Goal: Task Accomplishment & Management: Use online tool/utility

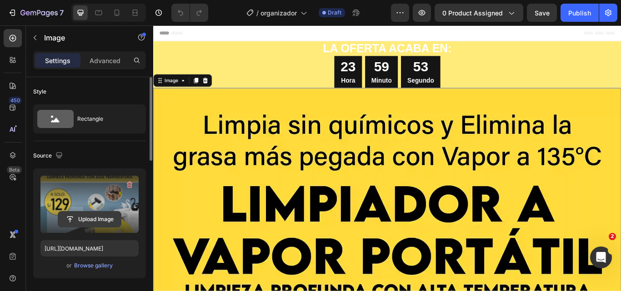
click at [91, 215] on input "file" at bounding box center [89, 219] width 63 height 15
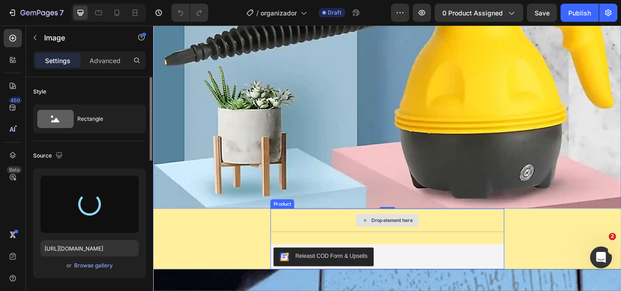
type input "[URL][DOMAIN_NAME]"
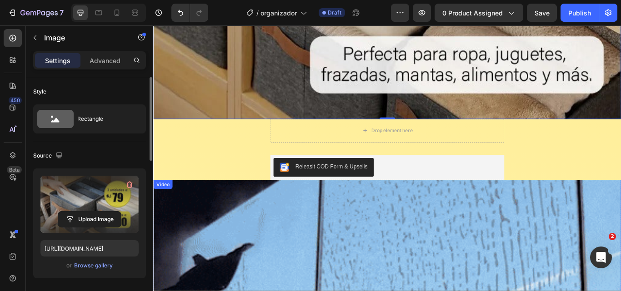
scroll to position [773, 0]
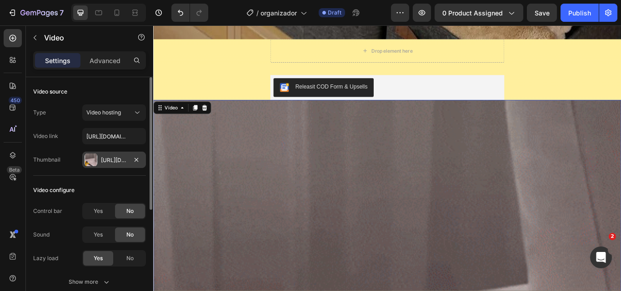
scroll to position [864, 0]
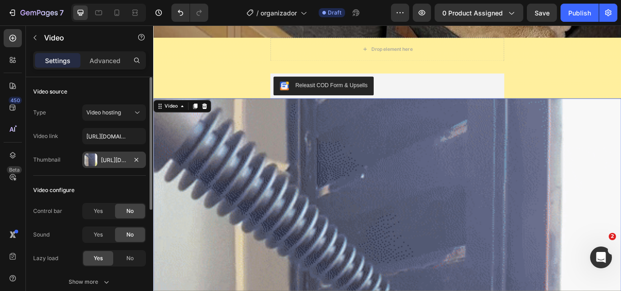
click at [104, 165] on div "[URL][DOMAIN_NAME]" at bounding box center [114, 160] width 64 height 16
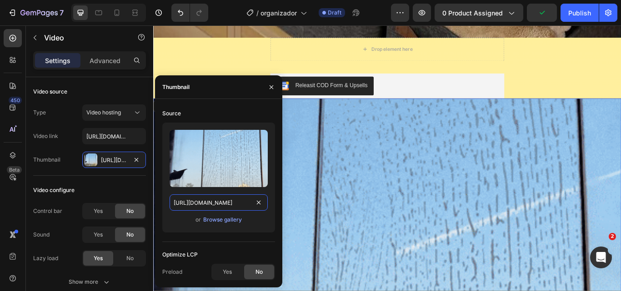
click at [235, 209] on input "[URL][DOMAIN_NAME]" at bounding box center [219, 203] width 98 height 16
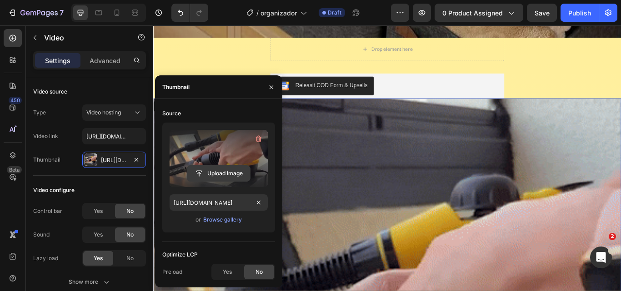
click at [216, 170] on input "file" at bounding box center [218, 173] width 63 height 15
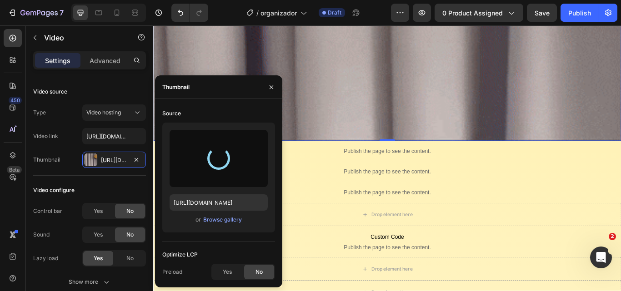
type input "https://cdn.shopify.com/s/files/1/0697/7860/4186/files/gempages_581525924139237…"
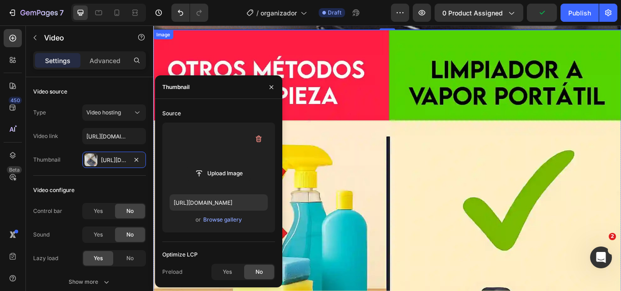
scroll to position [1636, 0]
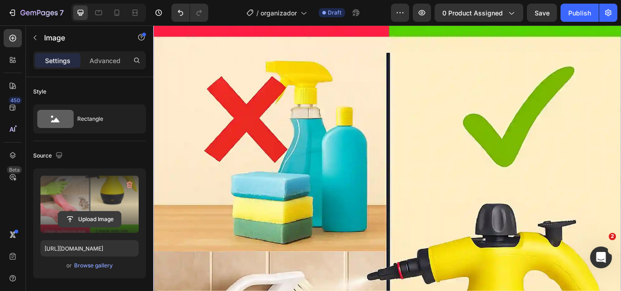
click at [104, 217] on input "file" at bounding box center [89, 219] width 63 height 15
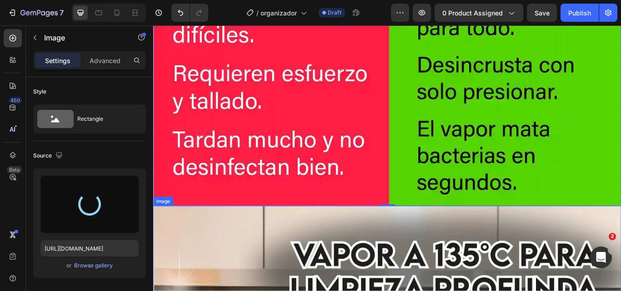
scroll to position [2545, 0]
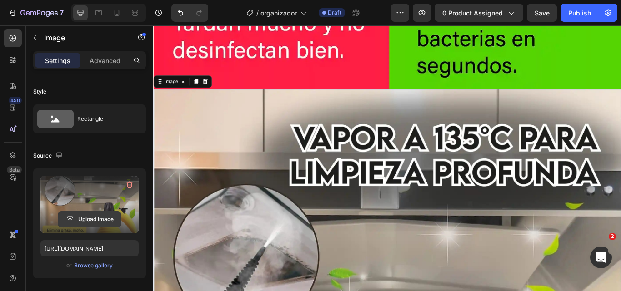
click at [104, 220] on input "file" at bounding box center [89, 219] width 63 height 15
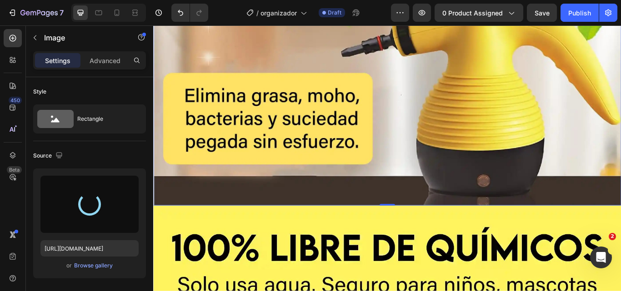
scroll to position [3181, 0]
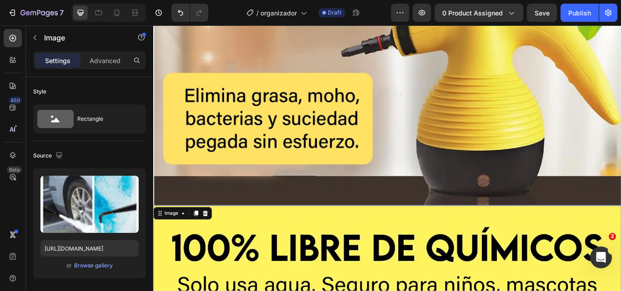
scroll to position [2727, 0]
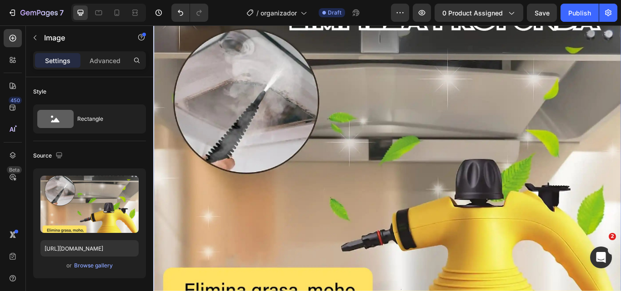
click at [385, 230] on img at bounding box center [425, 190] width 545 height 545
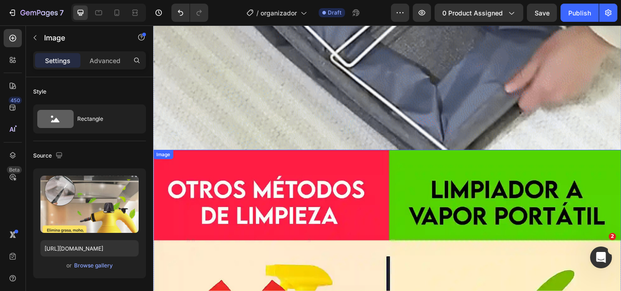
scroll to position [1409, 0]
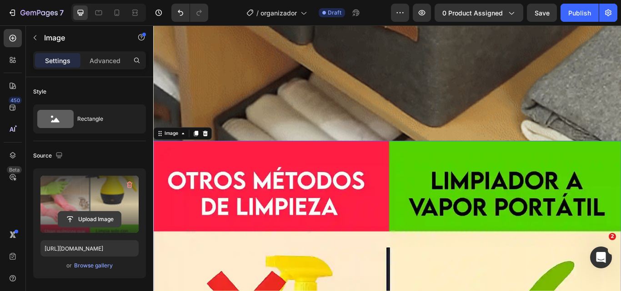
click at [94, 219] on input "file" at bounding box center [89, 219] width 63 height 15
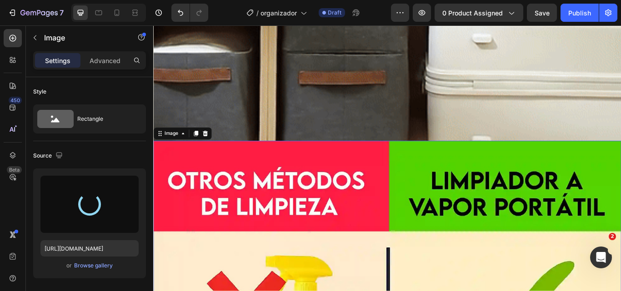
type input "https://cdn.shopify.com/s/files/1/0697/7860/4186/files/gempages_581525924139237…"
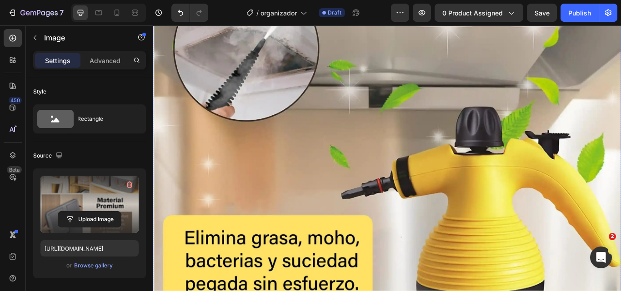
scroll to position [2681, 0]
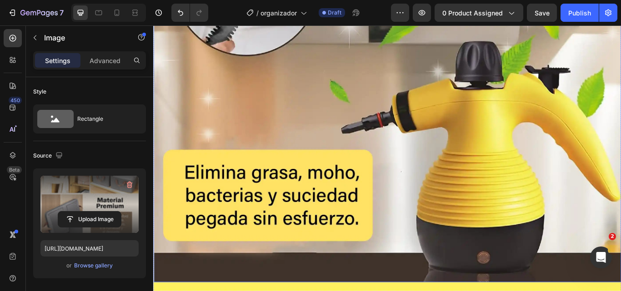
click at [248, 228] on img at bounding box center [425, 53] width 545 height 545
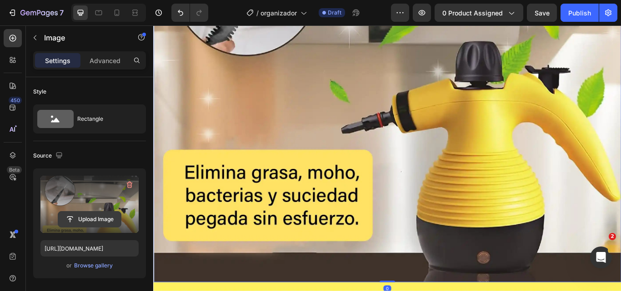
click at [94, 218] on input "file" at bounding box center [89, 219] width 63 height 15
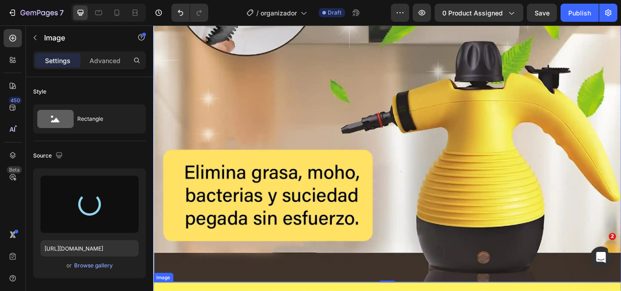
type input "https://cdn.shopify.com/s/files/1/0697/7860/4186/files/gempages_581525924139237…"
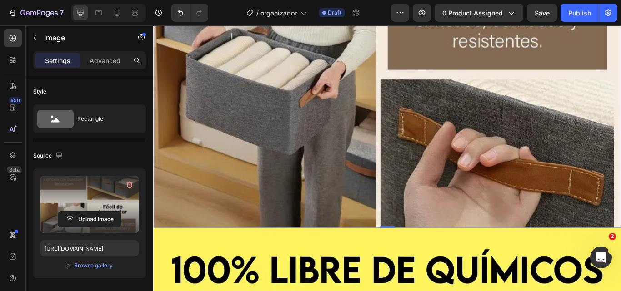
scroll to position [3091, 0]
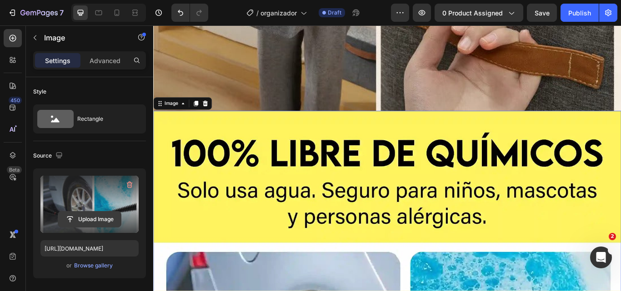
click at [101, 219] on input "file" at bounding box center [89, 219] width 63 height 15
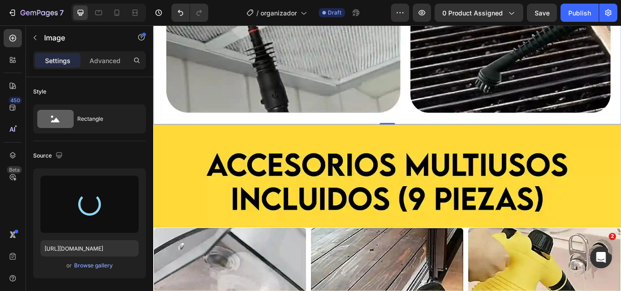
scroll to position [3954, 0]
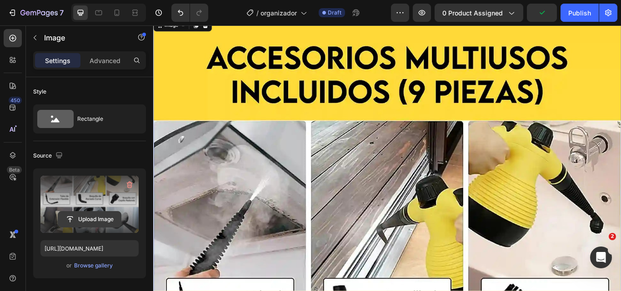
click at [106, 222] on input "file" at bounding box center [89, 219] width 63 height 15
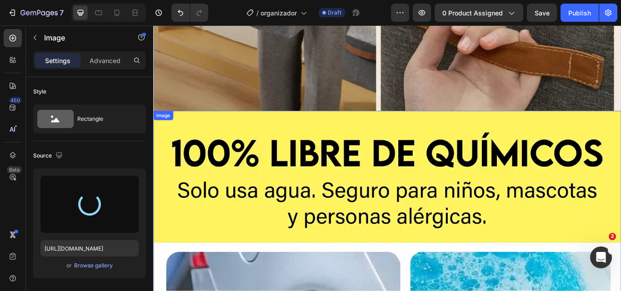
type input "https://cdn.shopify.com/s/files/1/0697/7860/4186/files/gempages_581525924139237…"
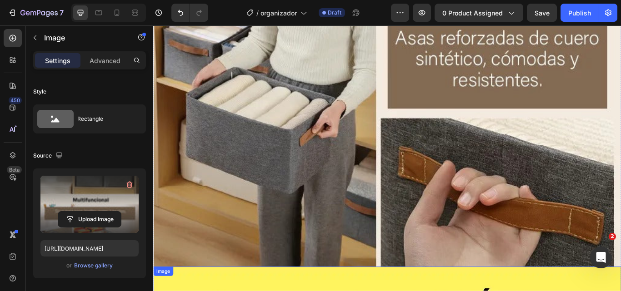
scroll to position [3091, 0]
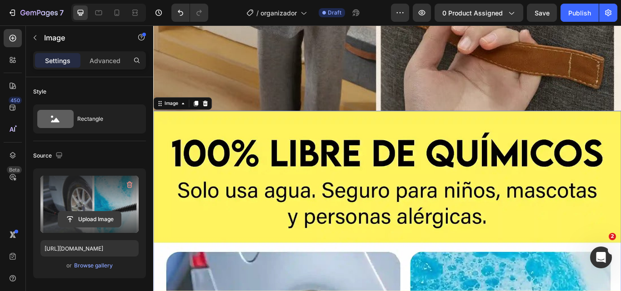
click at [109, 217] on input "file" at bounding box center [89, 219] width 63 height 15
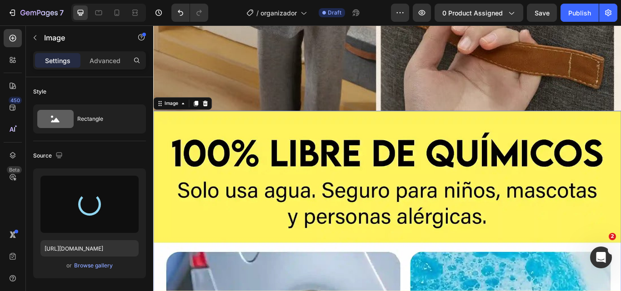
type input "https://cdn.shopify.com/s/files/1/0697/7860/4186/files/gempages_581525924139237…"
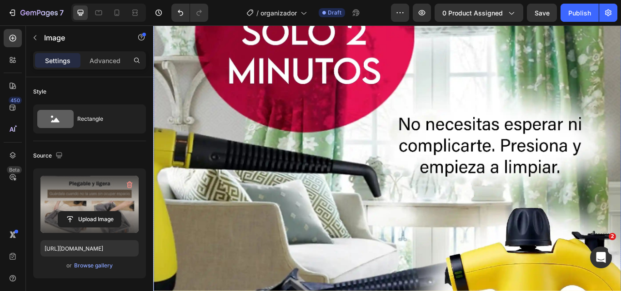
scroll to position [5408, 0]
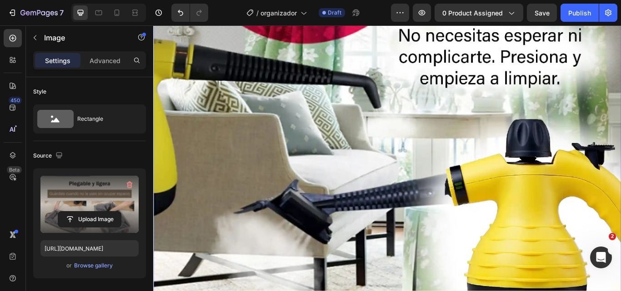
click at [519, 260] on img at bounding box center [425, 97] width 545 height 544
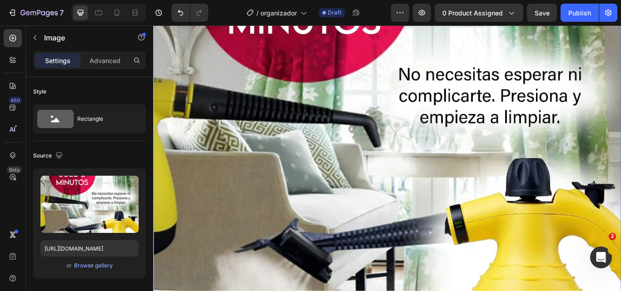
click at [373, 225] on img at bounding box center [425, 142] width 545 height 544
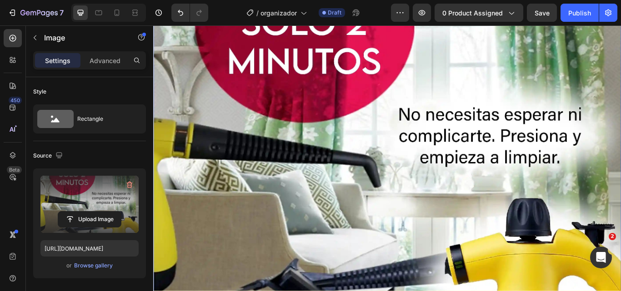
scroll to position [5272, 0]
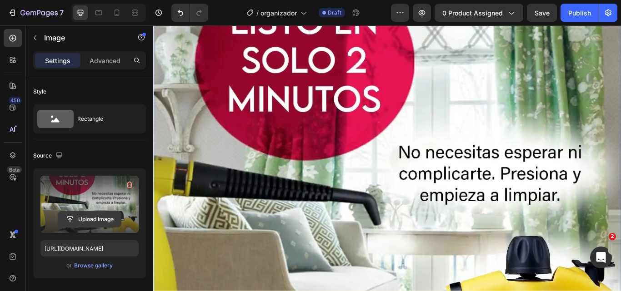
click at [108, 220] on input "file" at bounding box center [89, 219] width 63 height 15
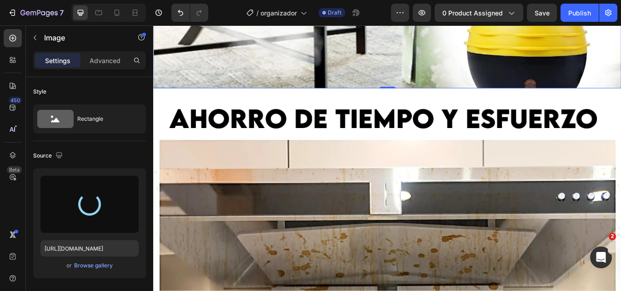
scroll to position [5681, 0]
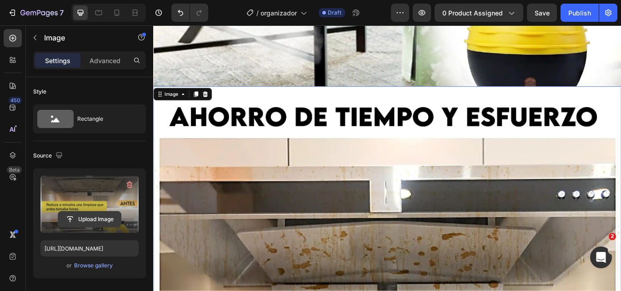
click at [94, 219] on input "file" at bounding box center [89, 219] width 63 height 15
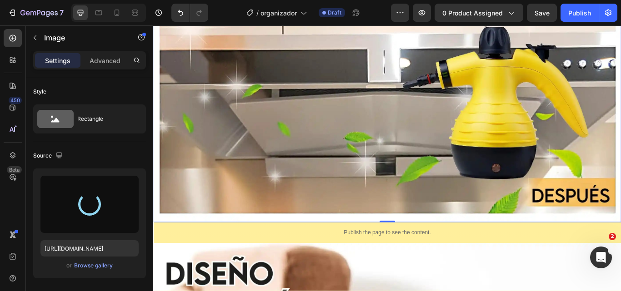
scroll to position [6181, 0]
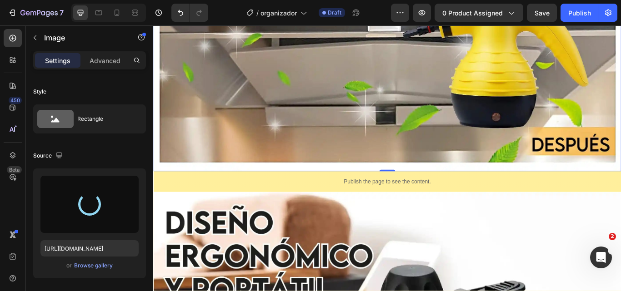
type input "https://cdn.shopify.com/s/files/1/0697/7860/4186/files/gempages_581525924139237…"
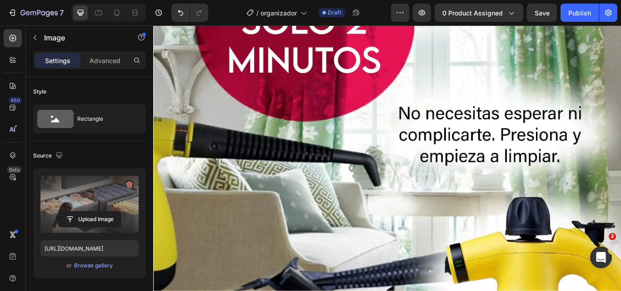
scroll to position [5136, 0]
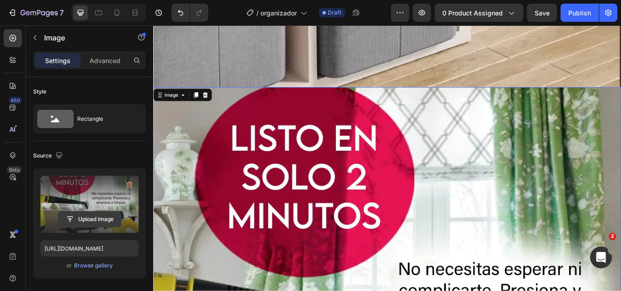
click at [100, 215] on input "file" at bounding box center [89, 219] width 63 height 15
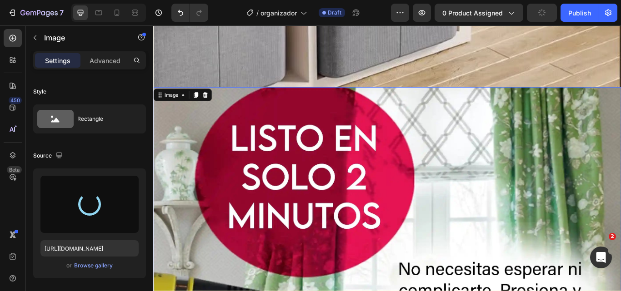
type input "https://cdn.shopify.com/s/files/1/0697/7860/4186/files/gempages_581525924139237…"
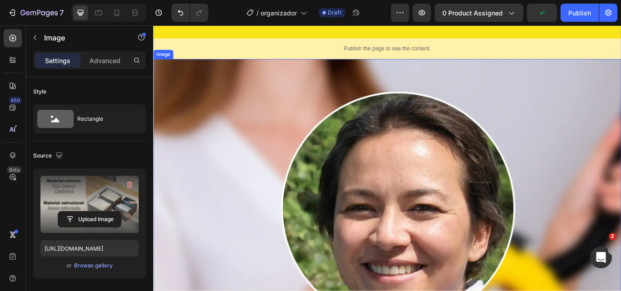
scroll to position [9317, 0]
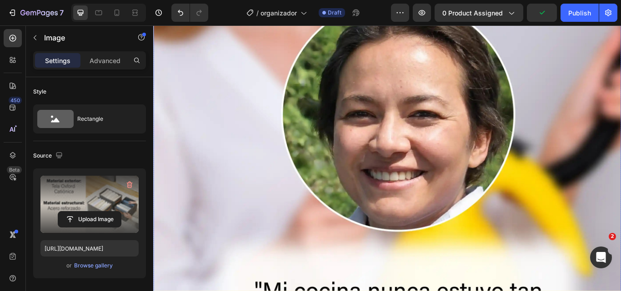
click at [368, 212] on img at bounding box center [425, 257] width 545 height 604
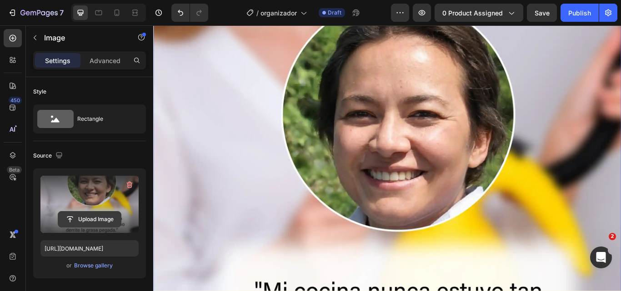
click at [96, 220] on input "file" at bounding box center [89, 219] width 63 height 15
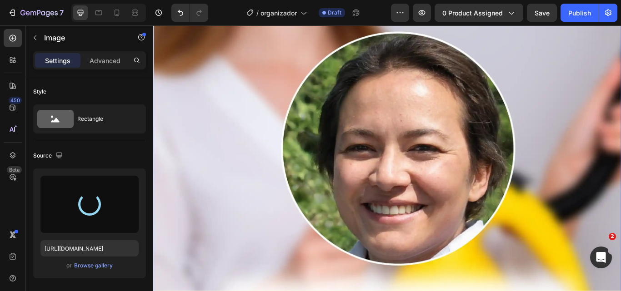
type input "https://cdn.shopify.com/s/files/1/0697/7860/4186/files/gempages_581525924139237…"
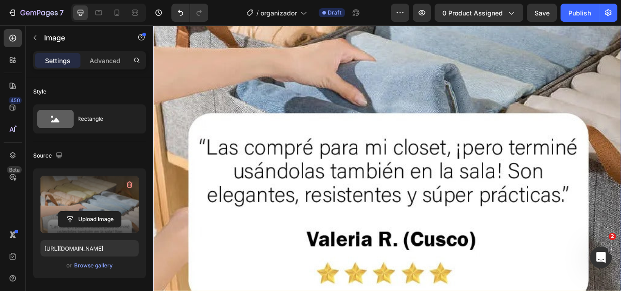
scroll to position [9726, 0]
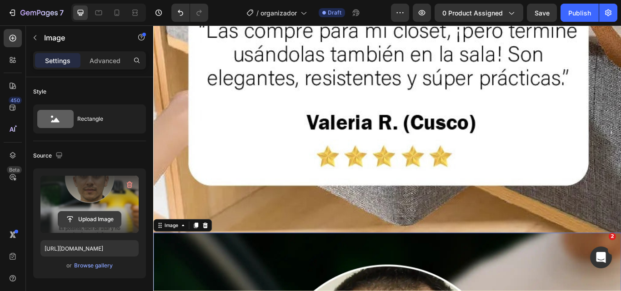
click at [100, 218] on input "file" at bounding box center [89, 219] width 63 height 15
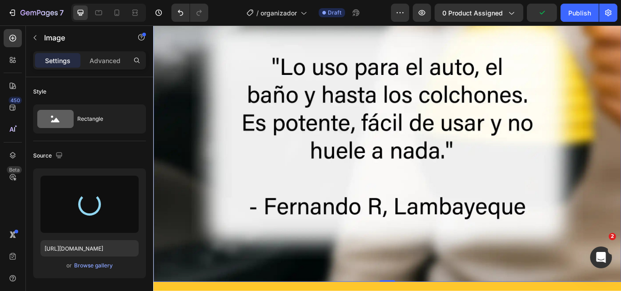
scroll to position [10408, 0]
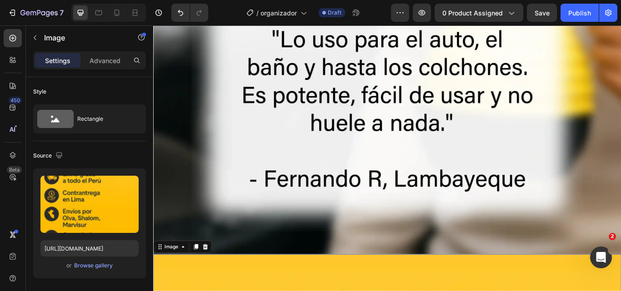
scroll to position [10226, 0]
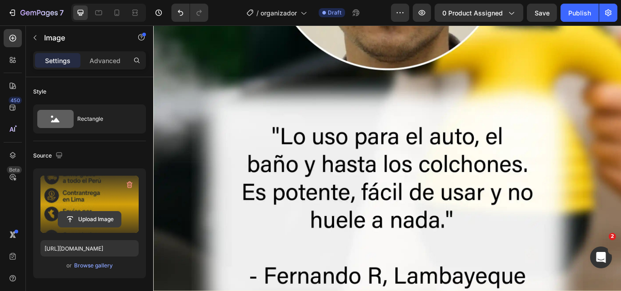
click at [102, 219] on input "file" at bounding box center [89, 219] width 63 height 15
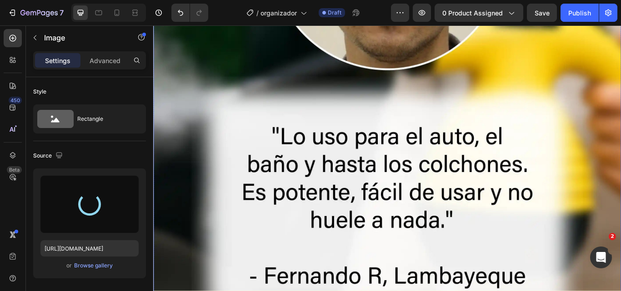
type input "https://cdn.shopify.com/s/files/1/0697/7860/4186/files/gempages_581525924139237…"
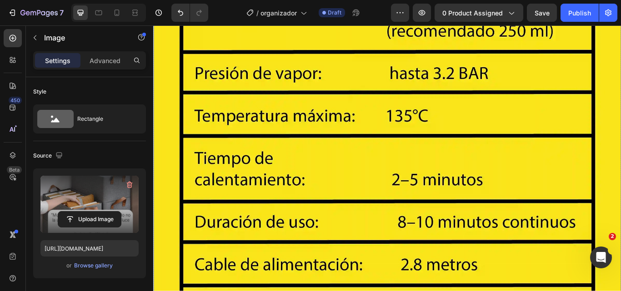
scroll to position [11453, 0]
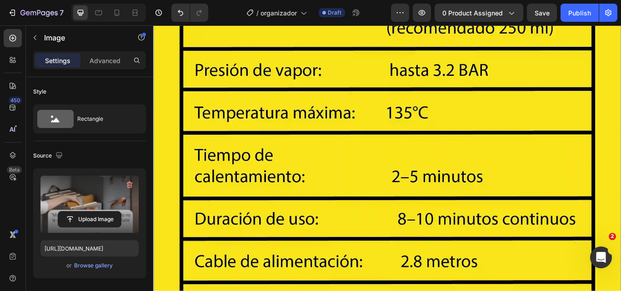
click at [374, 225] on img at bounding box center [425, 216] width 545 height 1011
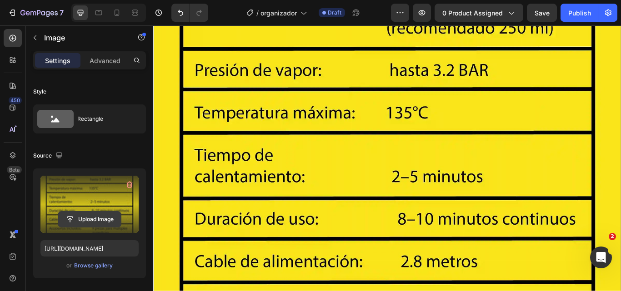
click at [93, 221] on input "file" at bounding box center [89, 219] width 63 height 15
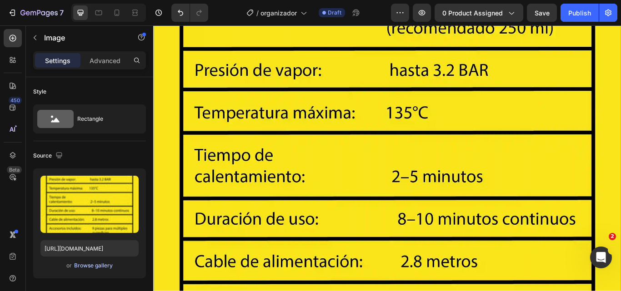
click at [96, 265] on div "Browse gallery" at bounding box center [93, 266] width 39 height 8
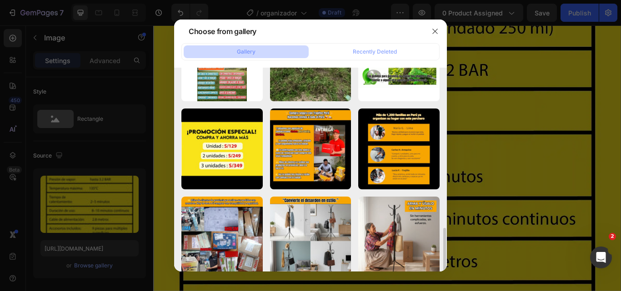
scroll to position [454, 0]
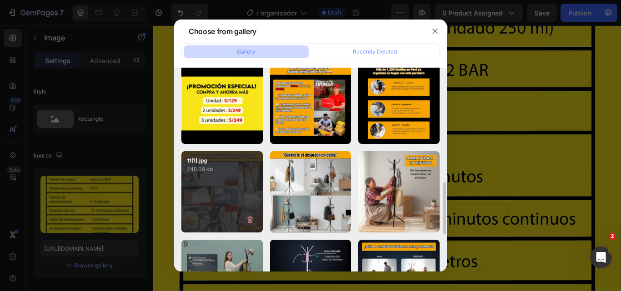
click at [222, 199] on div "11[1].jpg 248.09 kb" at bounding box center [221, 191] width 81 height 81
type input "https://cdn.shopify.com/s/files/1/0697/7860/4186/files/gempages_581525924139237…"
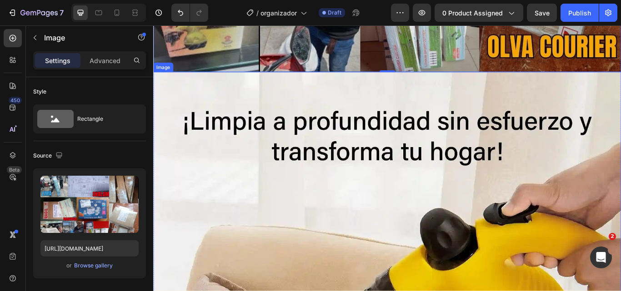
scroll to position [11635, 0]
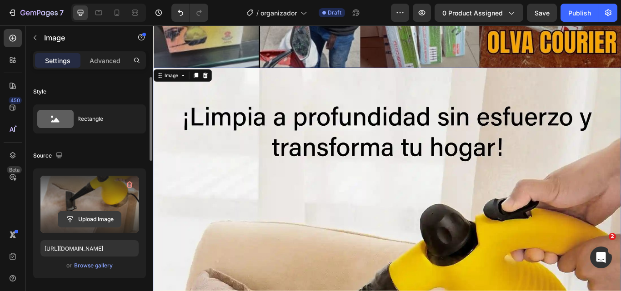
click at [98, 217] on input "file" at bounding box center [89, 219] width 63 height 15
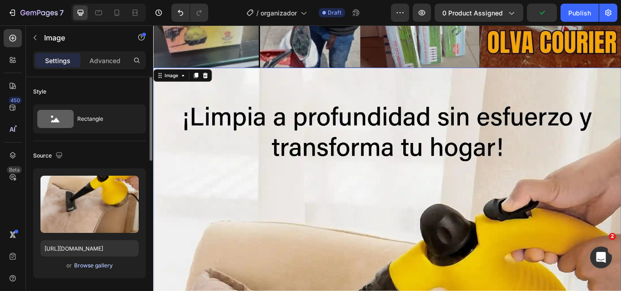
click at [97, 268] on div "Browse gallery" at bounding box center [93, 266] width 39 height 8
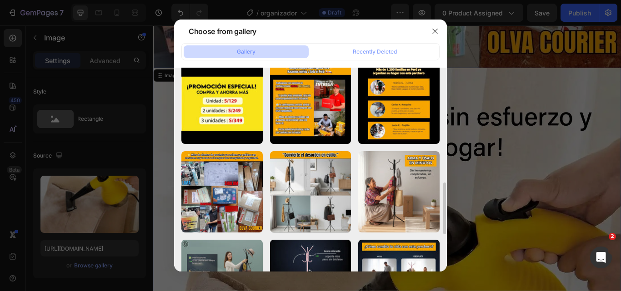
scroll to position [409, 0]
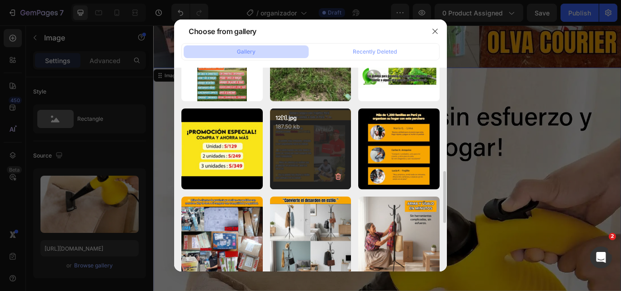
click at [310, 161] on div "12[1].jpg 187.50 kb" at bounding box center [310, 149] width 81 height 81
type input "https://cdn.shopify.com/s/files/1/0697/7860/4186/files/gempages_581525924139237…"
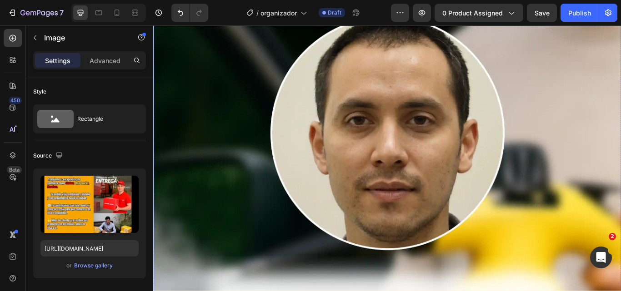
scroll to position [10135, 0]
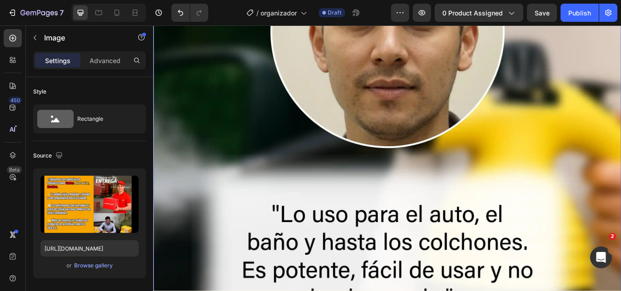
click at [404, 254] on img at bounding box center [425, 178] width 545 height 638
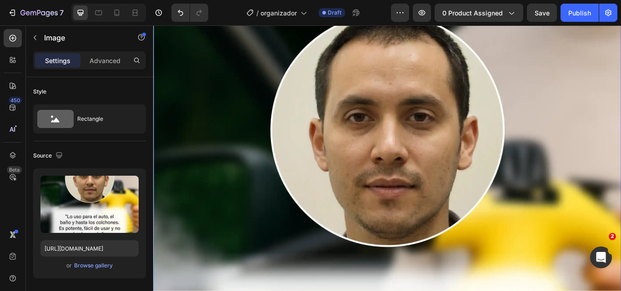
scroll to position [9999, 0]
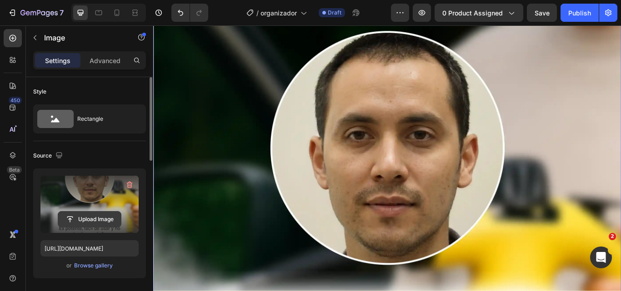
click at [83, 220] on input "file" at bounding box center [89, 219] width 63 height 15
click at [76, 222] on input "file" at bounding box center [89, 219] width 63 height 15
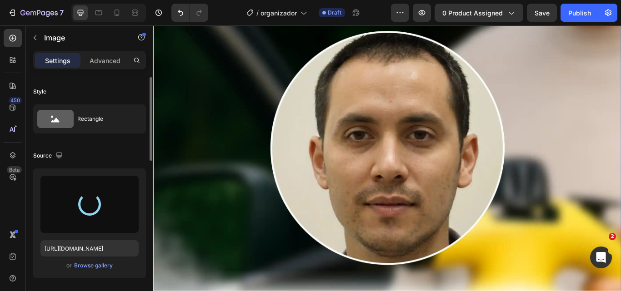
type input "https://cdn.shopify.com/s/files/1/0697/7860/4186/files/gempages_581525924139237…"
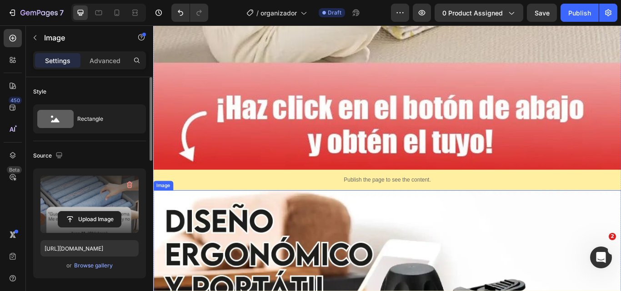
scroll to position [6954, 0]
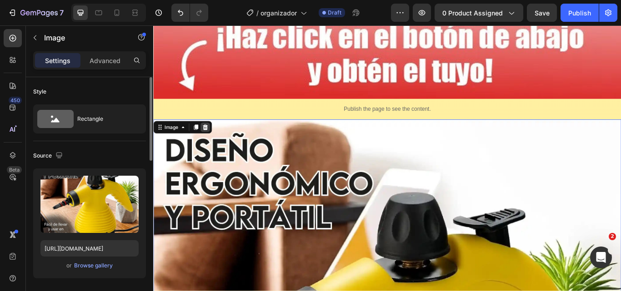
click at [216, 141] on icon at bounding box center [213, 144] width 7 height 7
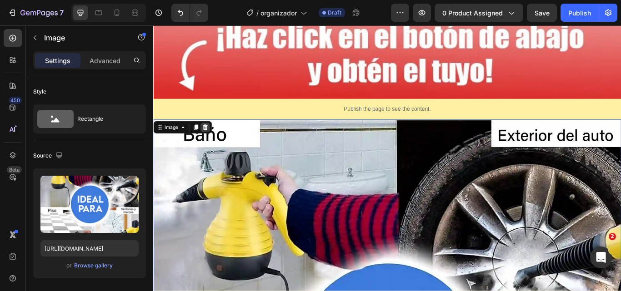
click at [212, 141] on icon at bounding box center [214, 144] width 6 height 6
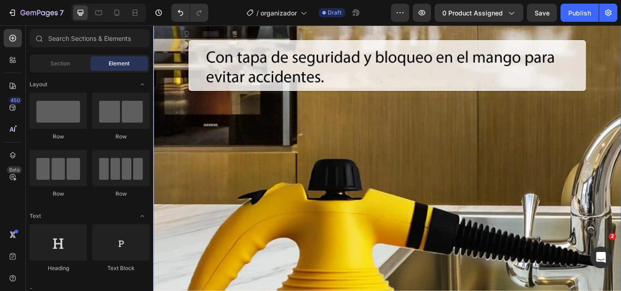
click at [289, 186] on img at bounding box center [425, 226] width 545 height 545
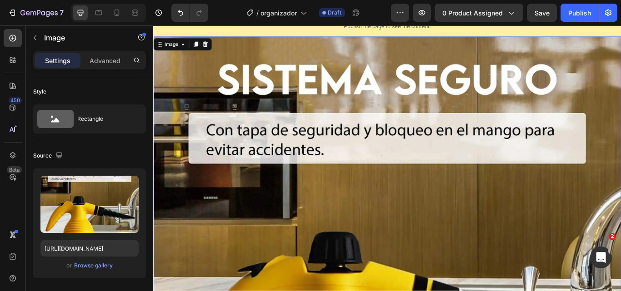
scroll to position [6908, 0]
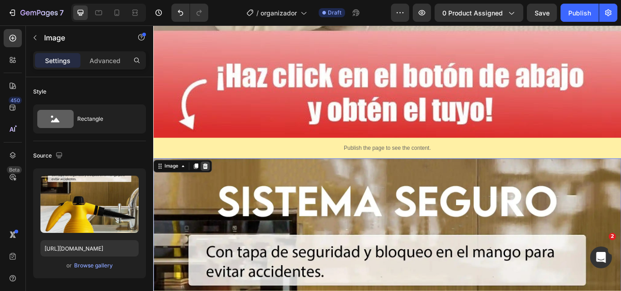
drag, startPoint x: 216, startPoint y: 101, endPoint x: 231, endPoint y: 110, distance: 17.7
click at [217, 186] on icon at bounding box center [213, 189] width 7 height 7
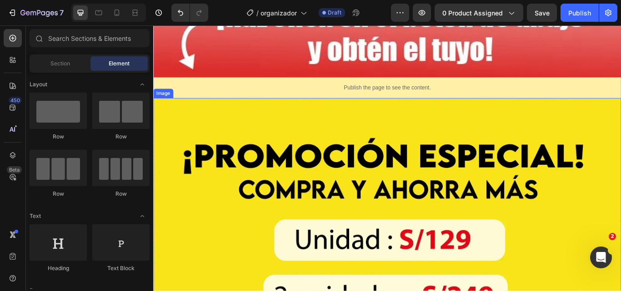
scroll to position [7045, 0]
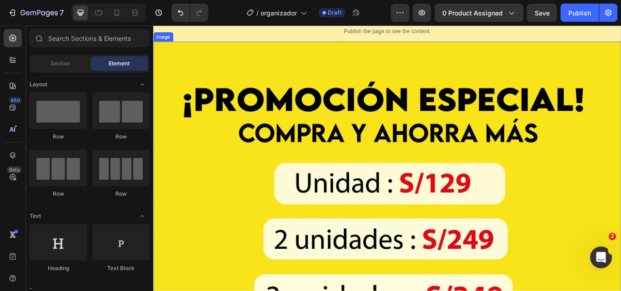
click at [373, 247] on img at bounding box center [425, 228] width 545 height 367
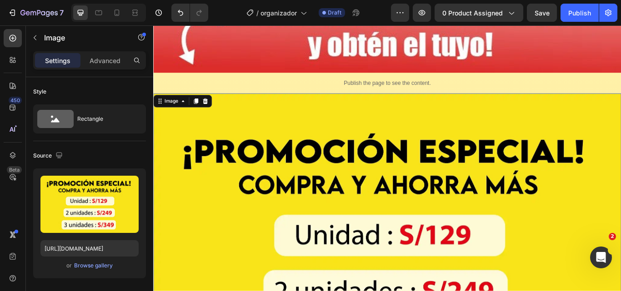
scroll to position [6908, 0]
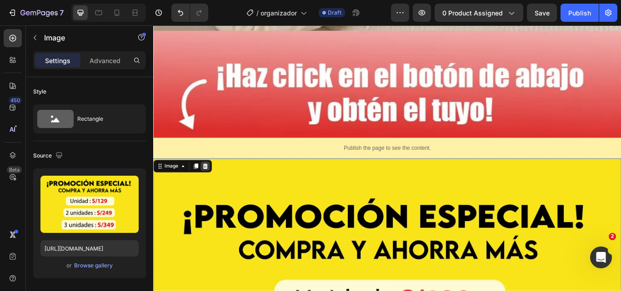
click at [216, 186] on icon at bounding box center [213, 189] width 7 height 7
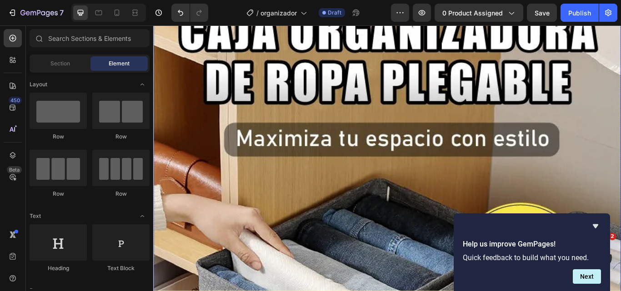
scroll to position [0, 0]
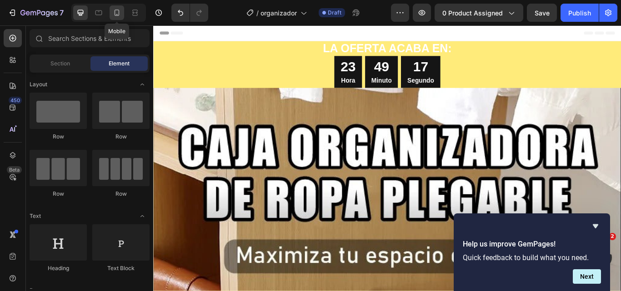
click at [114, 15] on icon at bounding box center [116, 12] width 9 height 9
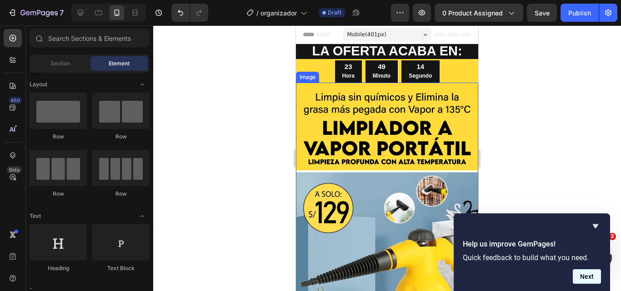
click at [590, 279] on button "Next" at bounding box center [587, 277] width 28 height 15
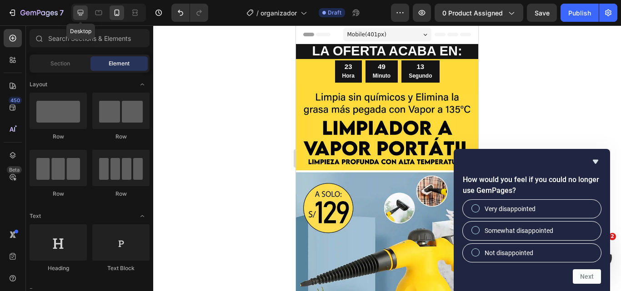
click at [79, 13] on icon at bounding box center [81, 13] width 6 height 6
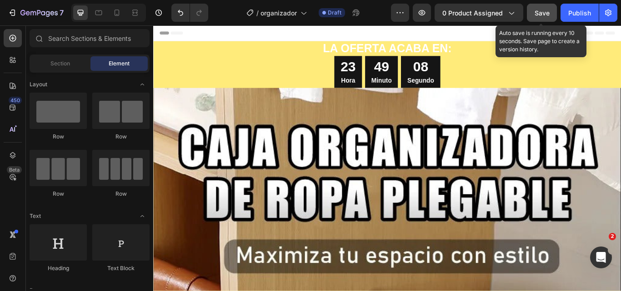
click at [541, 9] on span "Save" at bounding box center [541, 13] width 15 height 8
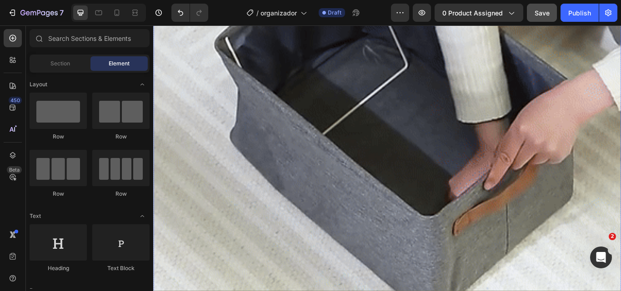
scroll to position [1318, 0]
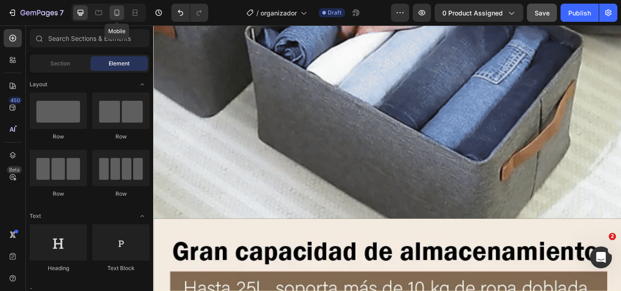
click at [120, 15] on icon at bounding box center [116, 12] width 9 height 9
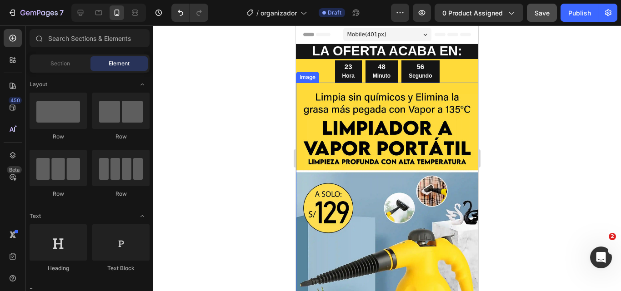
click at [401, 168] on img at bounding box center [387, 213] width 182 height 260
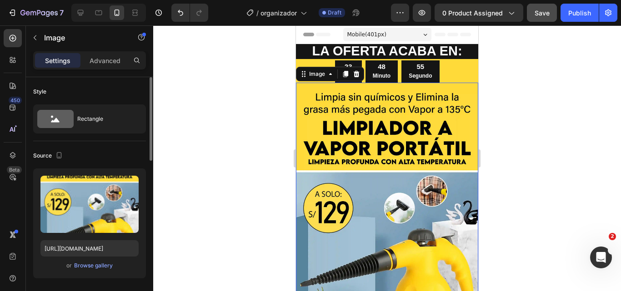
drag, startPoint x: 62, startPoint y: 169, endPoint x: 32, endPoint y: 173, distance: 30.3
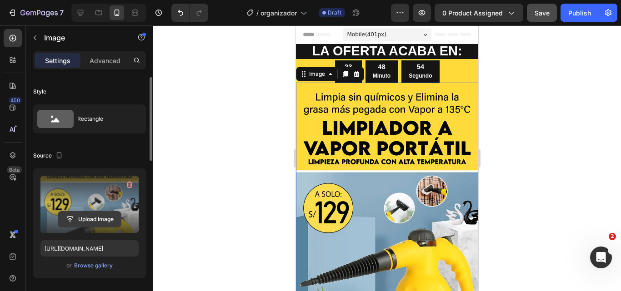
click at [97, 216] on input "file" at bounding box center [89, 219] width 63 height 15
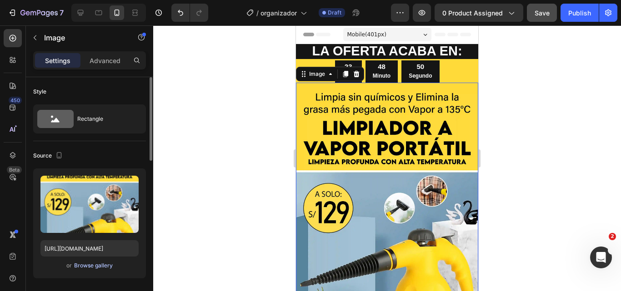
click at [92, 265] on div "Browse gallery" at bounding box center [93, 266] width 39 height 8
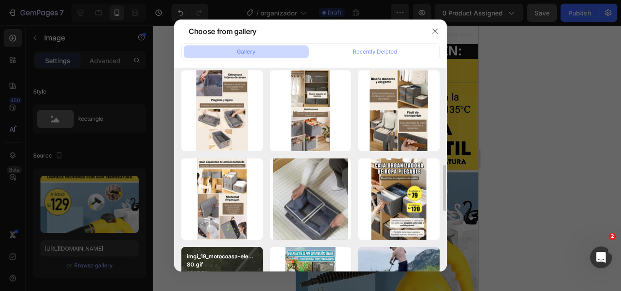
scroll to position [227, 0]
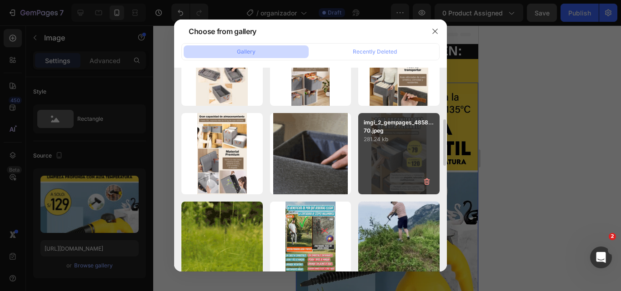
click at [418, 183] on div "imgi_2_gempages_4858...70.jpeg 281.24 kb" at bounding box center [398, 153] width 81 height 81
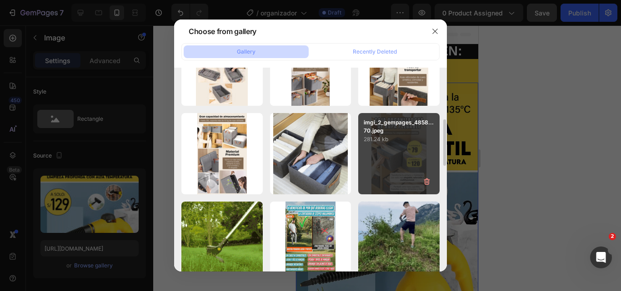
type input "https://cdn.shopify.com/s/files/1/0697/7860/4186/files/gempages_581525924139237…"
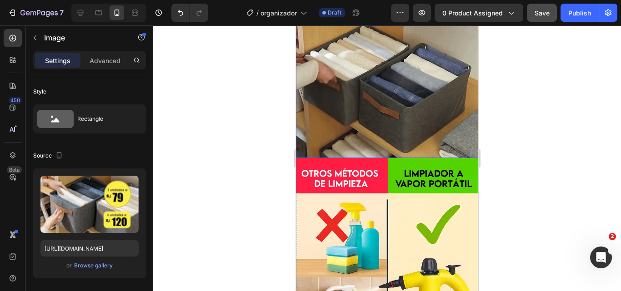
scroll to position [545, 0]
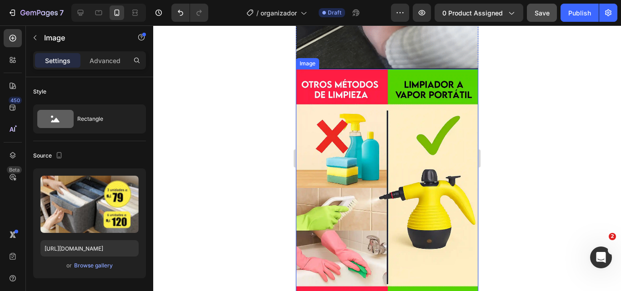
click at [322, 195] on img at bounding box center [387, 248] width 182 height 359
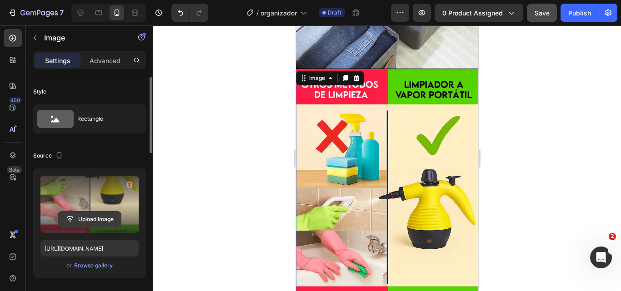
click at [105, 217] on input "file" at bounding box center [89, 219] width 63 height 15
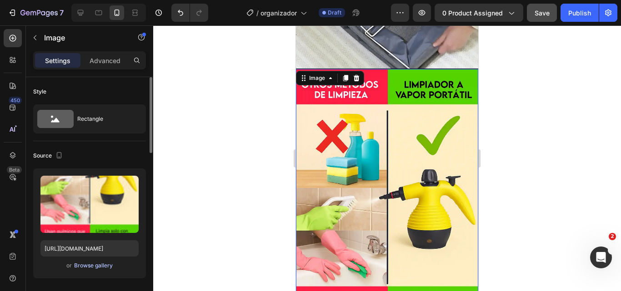
click at [102, 266] on div "Browse gallery" at bounding box center [93, 266] width 39 height 8
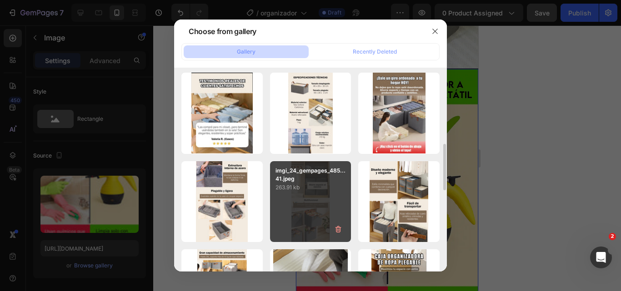
scroll to position [136, 0]
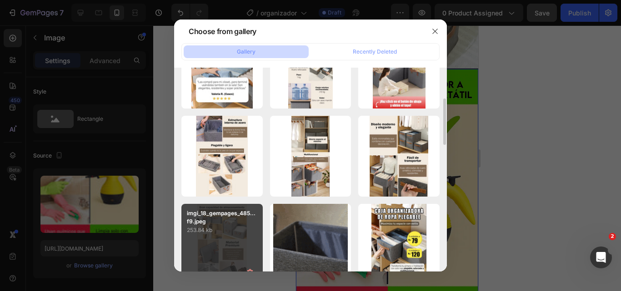
click at [229, 248] on div "imgi_18_gempages_485...f9.jpeg 253.84 kb" at bounding box center [221, 244] width 81 height 81
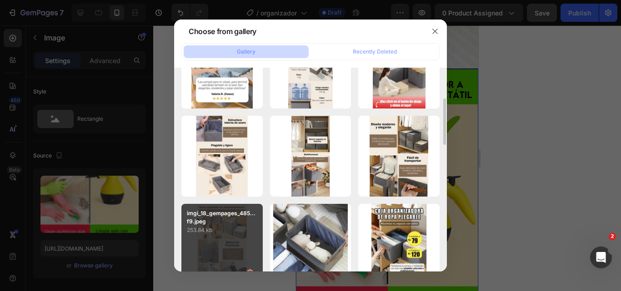
type input "https://cdn.shopify.com/s/files/1/0697/7860/4186/files/gempages_581525924139237…"
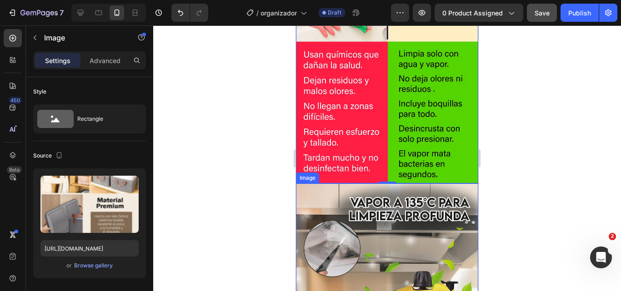
scroll to position [818, 0]
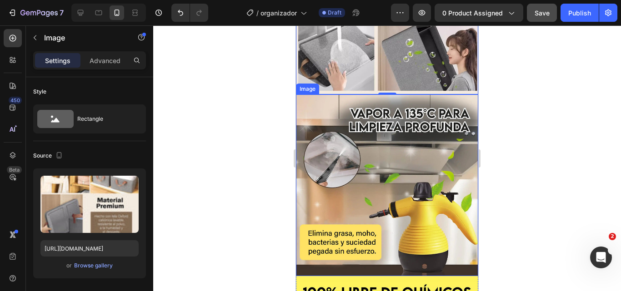
click at [364, 212] on img at bounding box center [387, 186] width 182 height 182
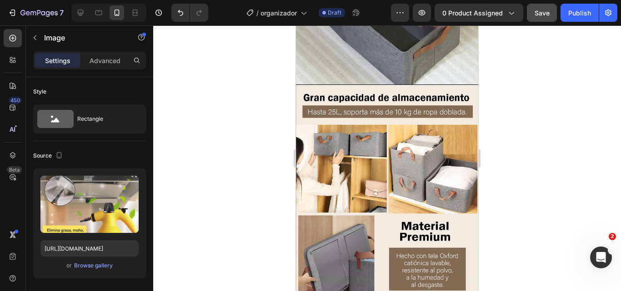
scroll to position [500, 0]
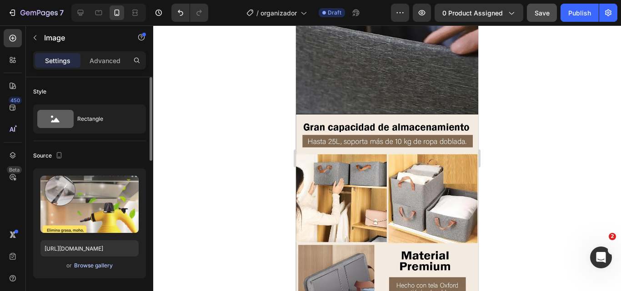
click at [102, 267] on div "Browse gallery" at bounding box center [93, 266] width 39 height 8
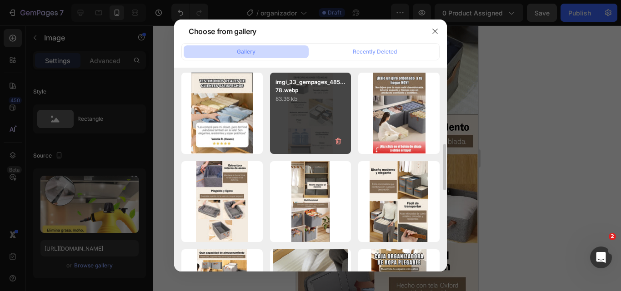
scroll to position [136, 0]
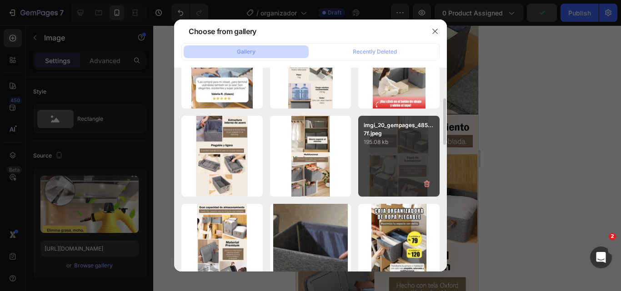
click at [412, 170] on div "imgi_20_gempages_485...7f.jpeg 195.08 kb" at bounding box center [398, 156] width 81 height 81
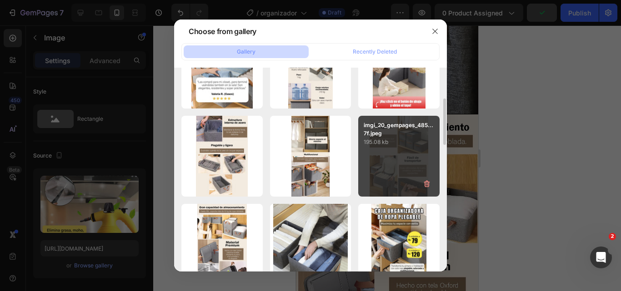
type input "https://cdn.shopify.com/s/files/1/0697/7860/4186/files/gempages_581525924139237…"
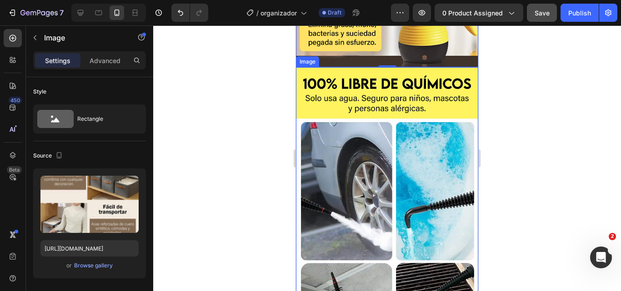
scroll to position [1091, 0]
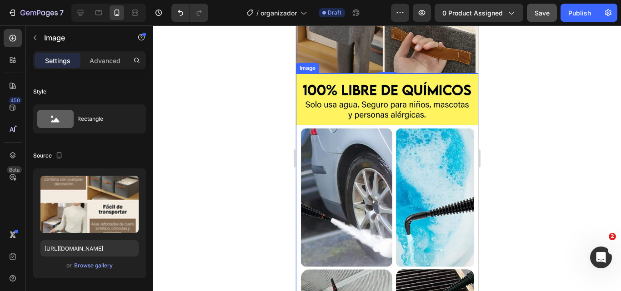
click at [397, 169] on img at bounding box center [387, 200] width 182 height 252
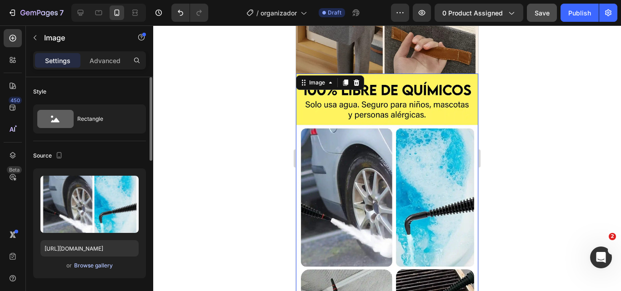
click at [103, 262] on div "Browse gallery" at bounding box center [93, 266] width 39 height 8
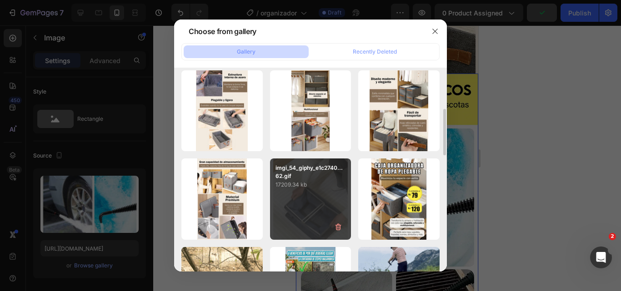
scroll to position [136, 0]
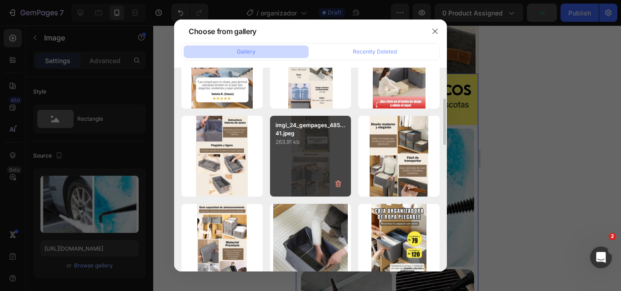
click at [314, 177] on div "imgi_24_gempages_485...41.jpeg 263.91 kb" at bounding box center [310, 156] width 81 height 81
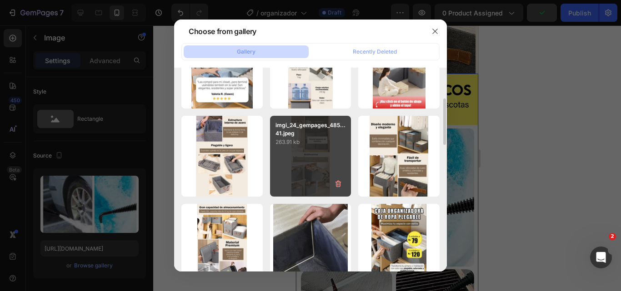
type input "https://cdn.shopify.com/s/files/1/0697/7860/4186/files/gempages_581525924139237…"
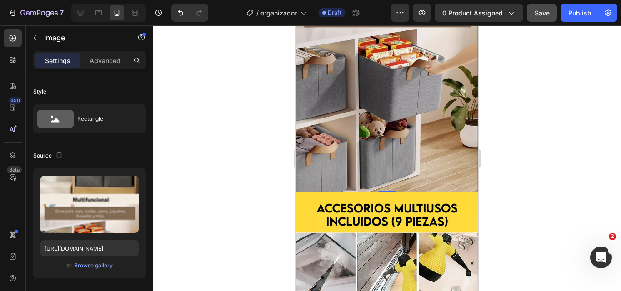
scroll to position [1363, 0]
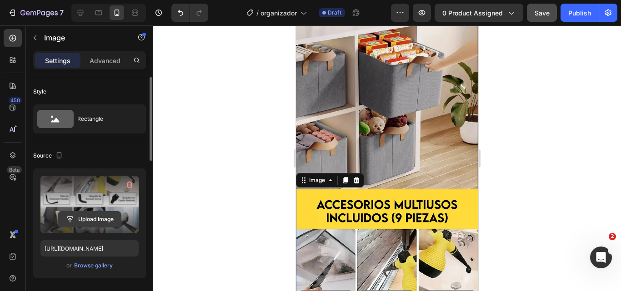
click at [94, 222] on input "file" at bounding box center [89, 219] width 63 height 15
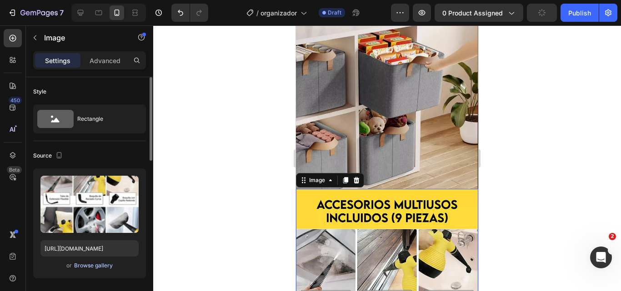
click at [92, 266] on div "Browse gallery" at bounding box center [93, 266] width 39 height 8
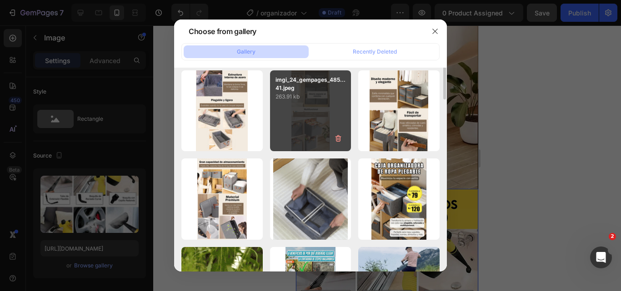
scroll to position [136, 0]
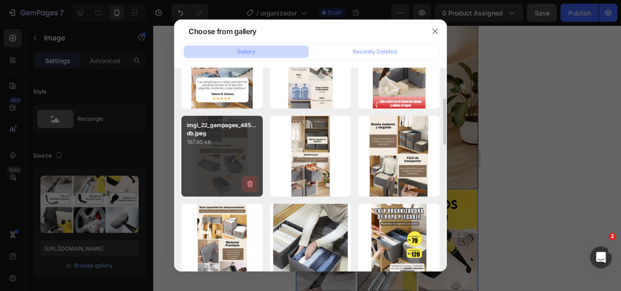
click at [243, 178] on button "button" at bounding box center [250, 184] width 16 height 16
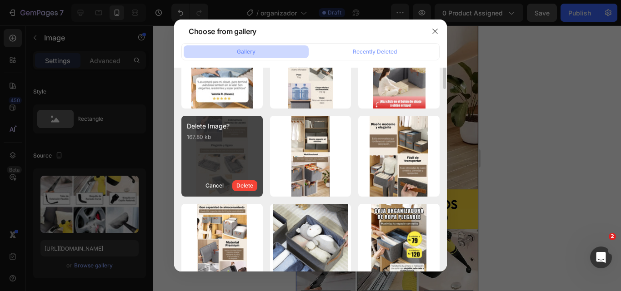
scroll to position [91, 0]
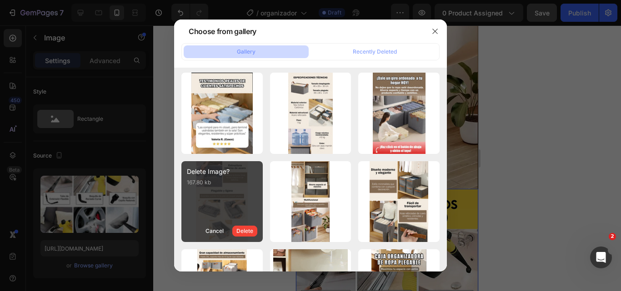
click at [225, 204] on div "Delete Image? 167.80 kb Cancel Delete" at bounding box center [221, 201] width 81 height 81
click at [215, 190] on div "Delete Image? 167.80 kb Cancel Delete" at bounding box center [221, 201] width 81 height 81
click at [221, 178] on p "167.80 kb" at bounding box center [225, 182] width 76 height 9
click at [230, 202] on div "Delete Image? 167.80 kb Cancel Delete" at bounding box center [221, 201] width 81 height 81
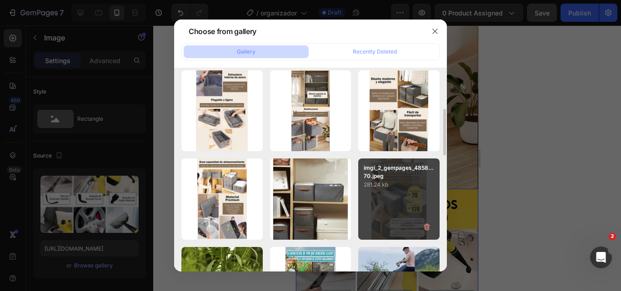
scroll to position [45, 0]
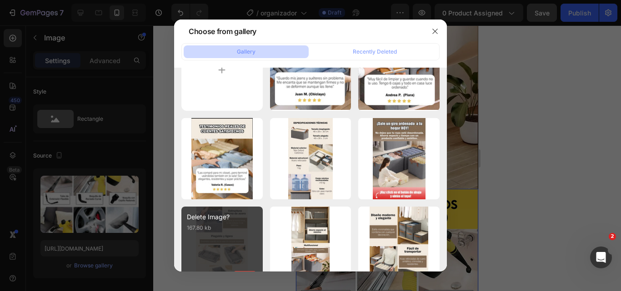
click at [226, 219] on div "Delete Image?" at bounding box center [225, 217] width 76 height 10
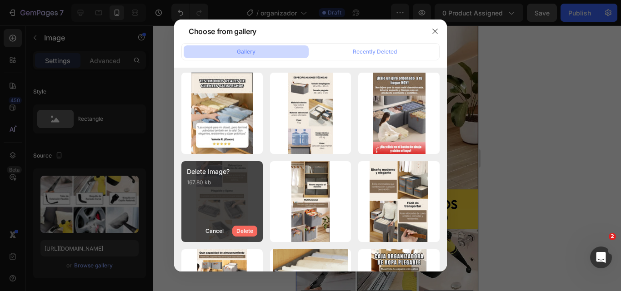
click at [247, 230] on div "Delete" at bounding box center [244, 231] width 17 height 8
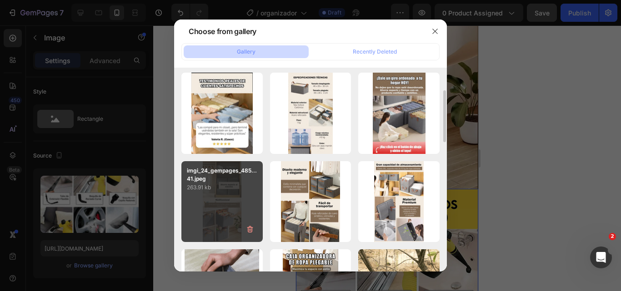
click at [216, 210] on div "imgi_24_gempages_485...41.jpeg 263.91 kb" at bounding box center [221, 201] width 81 height 81
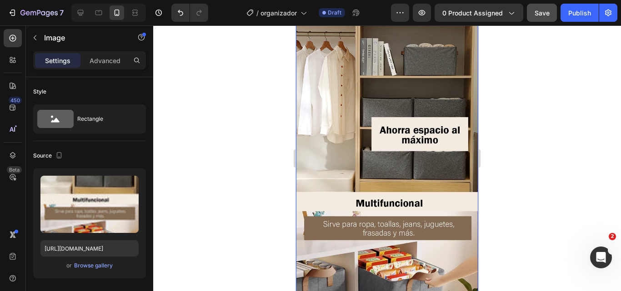
scroll to position [1636, 0]
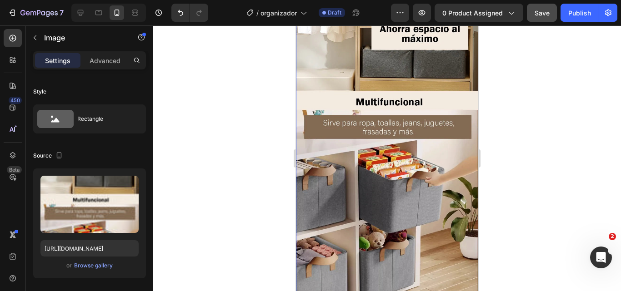
click at [365, 172] on img at bounding box center [387, 110] width 182 height 388
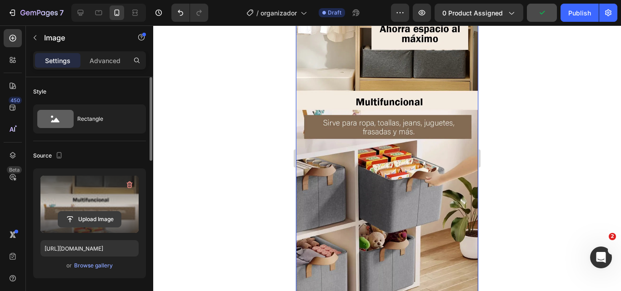
drag, startPoint x: 118, startPoint y: 219, endPoint x: 113, endPoint y: 216, distance: 5.5
click at [113, 216] on input "file" at bounding box center [89, 219] width 63 height 15
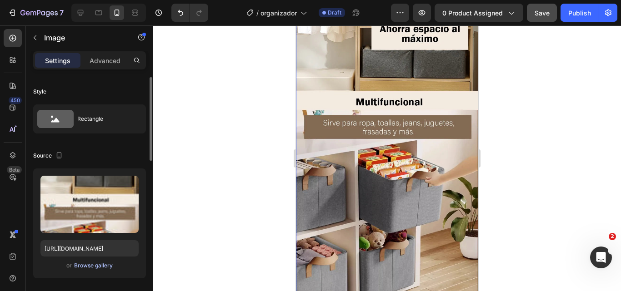
click at [106, 264] on div "Browse gallery" at bounding box center [93, 266] width 39 height 8
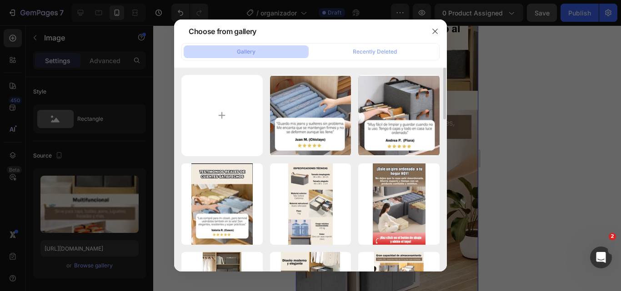
scroll to position [45, 0]
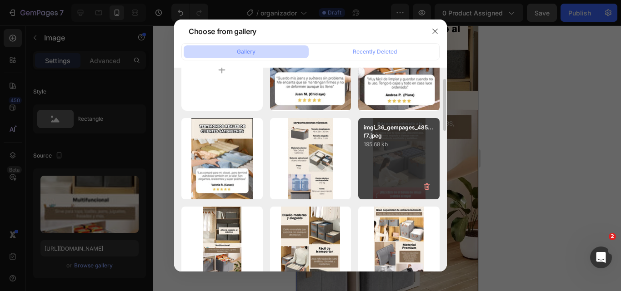
click at [388, 192] on div "imgi_36_gempages_485...f7.jpeg 195.68 kb" at bounding box center [398, 158] width 81 height 81
type input "https://cdn.shopify.com/s/files/1/0697/7860/4186/files/gempages_581525924139237…"
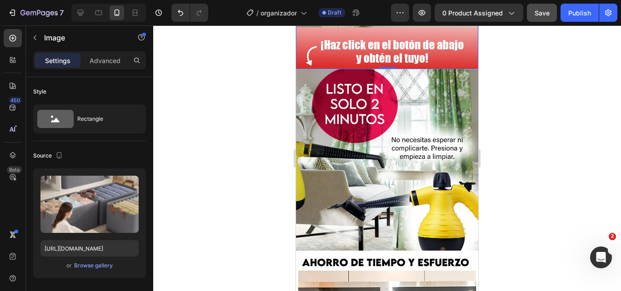
scroll to position [1772, 0]
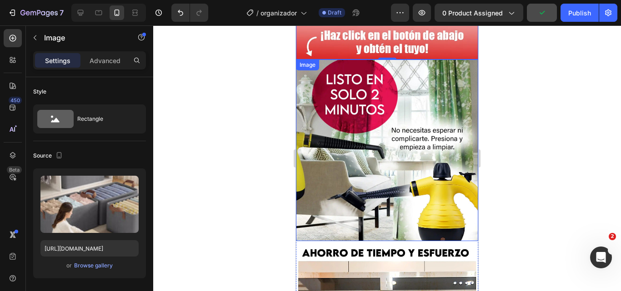
click at [350, 157] on img at bounding box center [387, 151] width 182 height 182
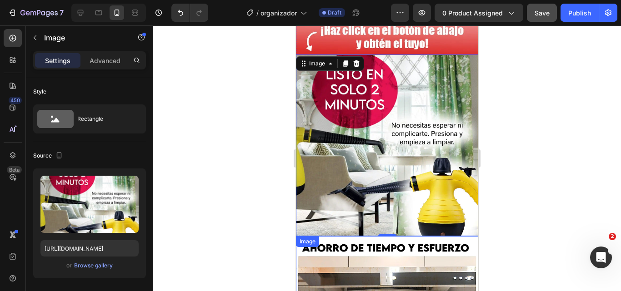
scroll to position [1773, 0]
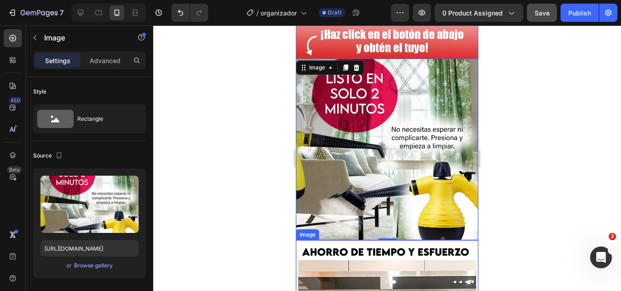
click at [365, 164] on img at bounding box center [387, 150] width 182 height 182
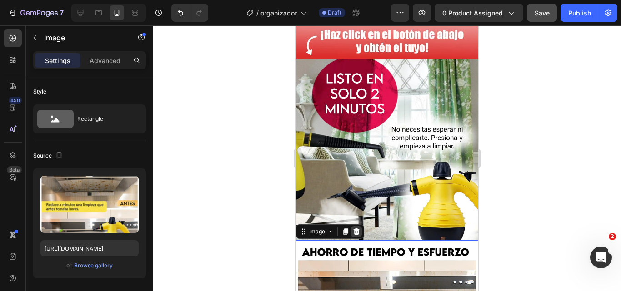
click at [354, 228] on icon at bounding box center [356, 231] width 7 height 7
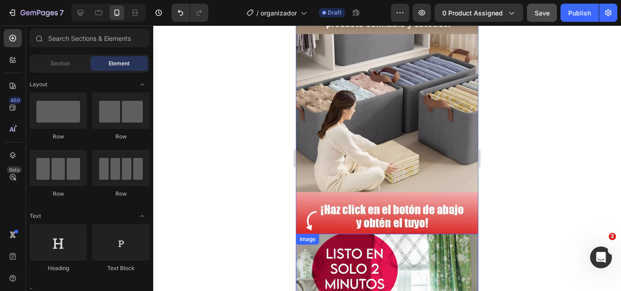
scroll to position [1592, 0]
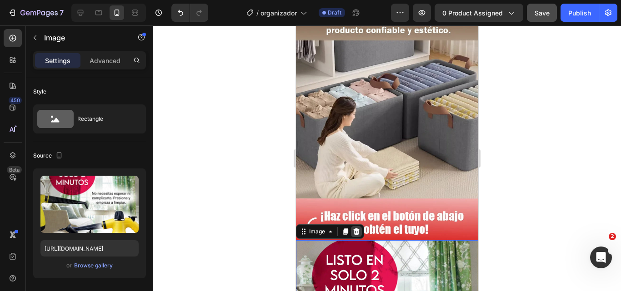
click at [355, 228] on icon at bounding box center [356, 231] width 7 height 7
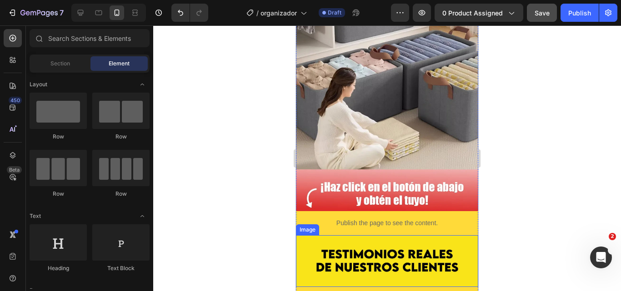
scroll to position [1637, 0]
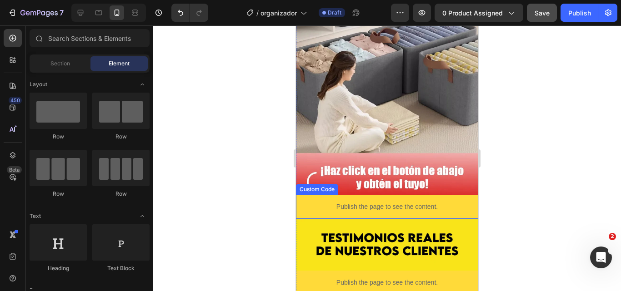
click at [323, 185] on div "Custom Code" at bounding box center [317, 189] width 39 height 8
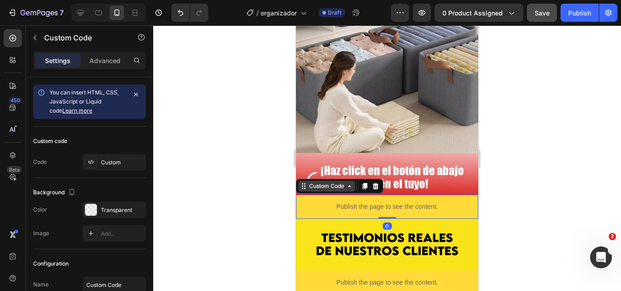
click at [323, 182] on div "Custom Code" at bounding box center [326, 186] width 39 height 8
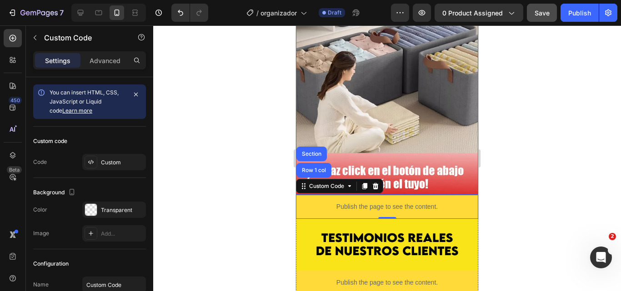
click at [350, 100] on img at bounding box center [387, 55] width 182 height 280
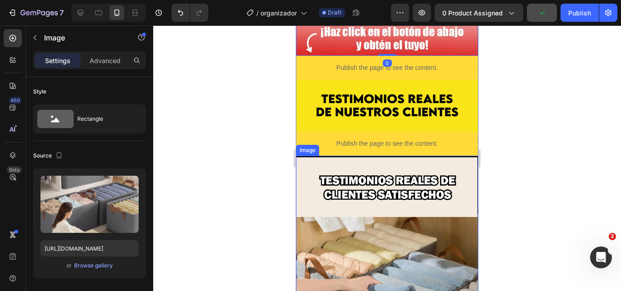
scroll to position [1819, 0]
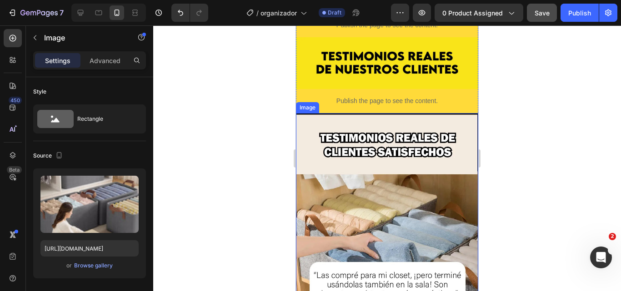
click at [345, 183] on img at bounding box center [387, 233] width 182 height 241
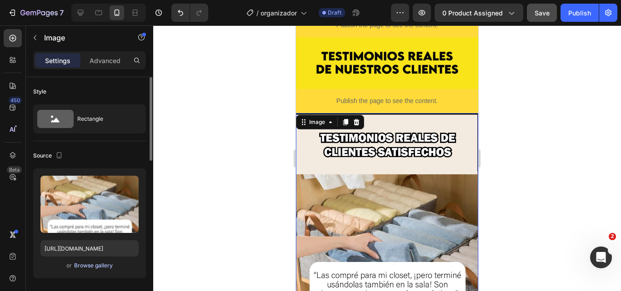
click at [96, 267] on div "Browse gallery" at bounding box center [93, 266] width 39 height 8
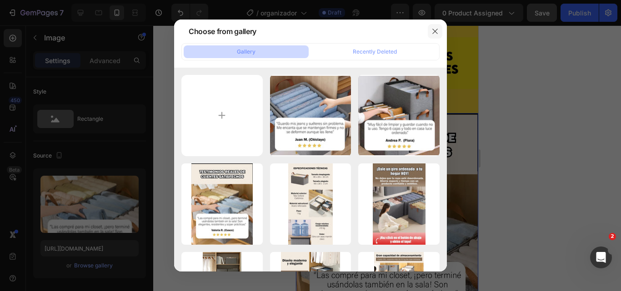
click at [439, 32] on button "button" at bounding box center [435, 31] width 15 height 15
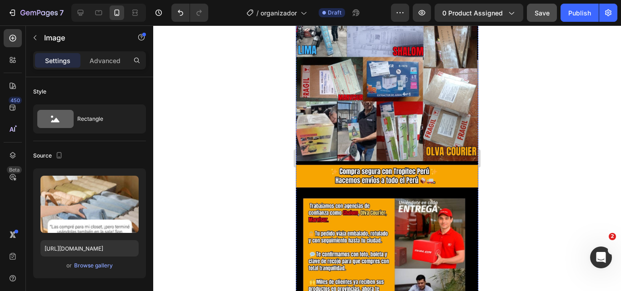
scroll to position [2728, 0]
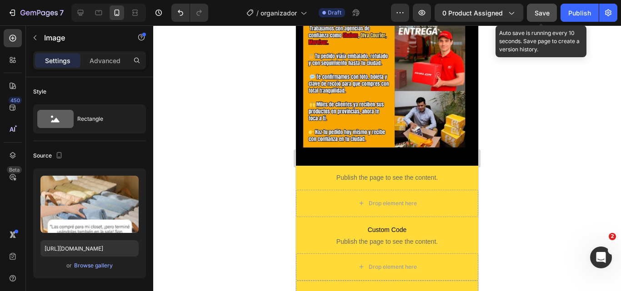
click at [539, 16] on span "Save" at bounding box center [541, 13] width 15 height 8
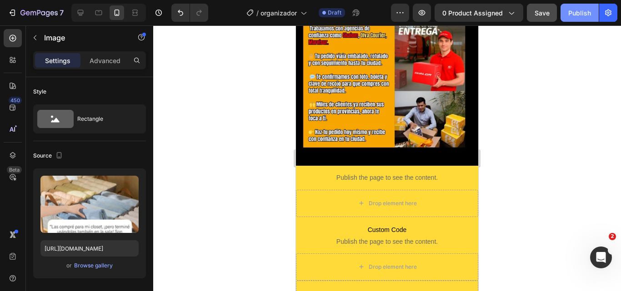
click at [574, 11] on div "Publish" at bounding box center [579, 13] width 23 height 10
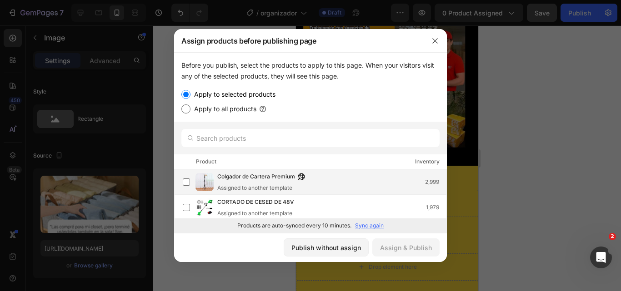
scroll to position [76, 0]
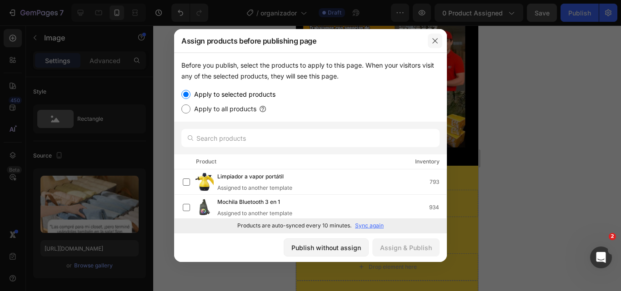
click at [438, 39] on icon "button" at bounding box center [434, 40] width 7 height 7
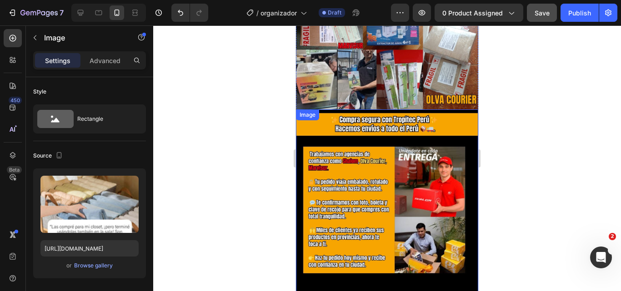
scroll to position [2591, 0]
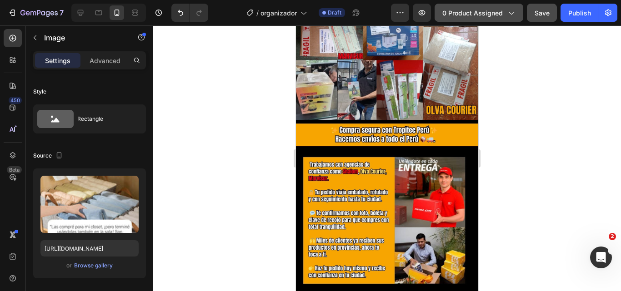
click at [489, 13] on span "0 product assigned" at bounding box center [472, 13] width 60 height 10
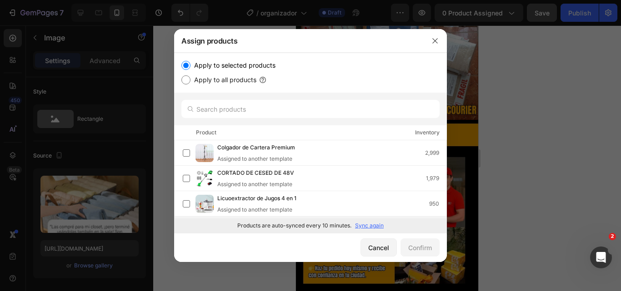
scroll to position [49, 0]
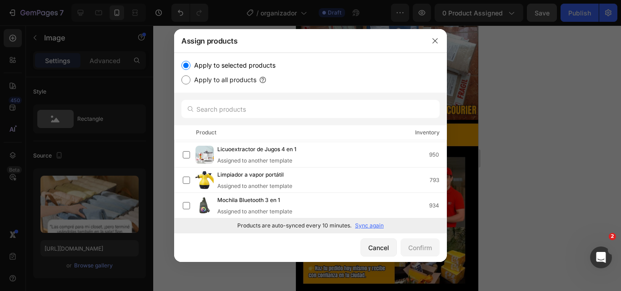
click at [370, 225] on p "Sync again" at bounding box center [369, 226] width 29 height 8
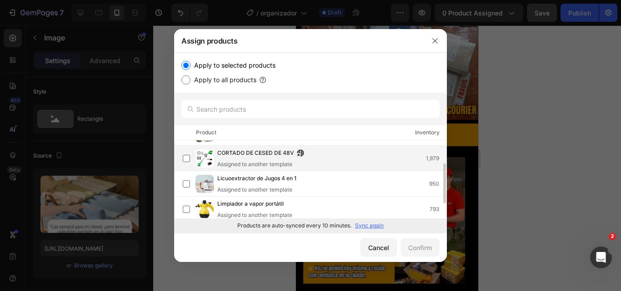
scroll to position [0, 0]
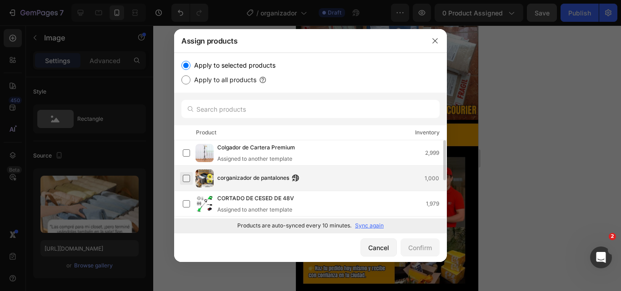
click at [186, 180] on label at bounding box center [186, 178] width 7 height 7
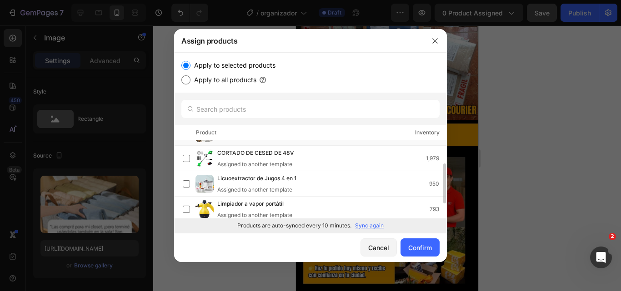
scroll to position [75, 0]
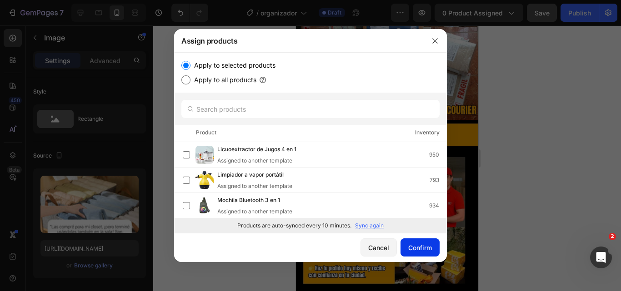
click at [420, 250] on div "Confirm" at bounding box center [420, 248] width 24 height 10
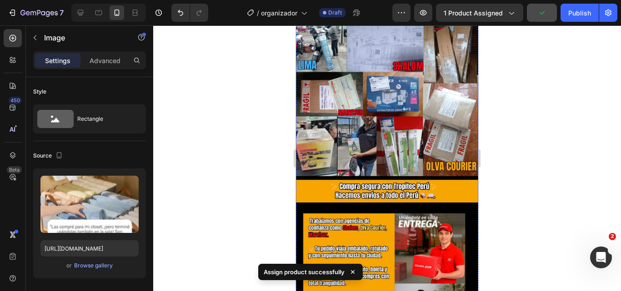
scroll to position [2591, 0]
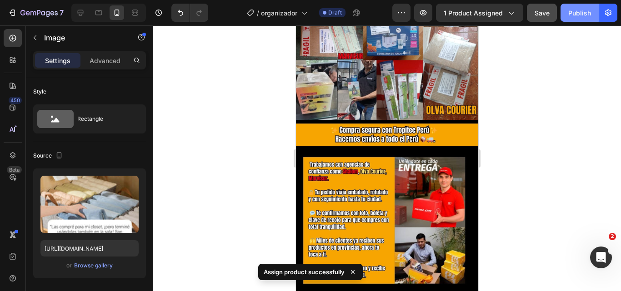
click at [574, 13] on div "Publish" at bounding box center [579, 13] width 23 height 10
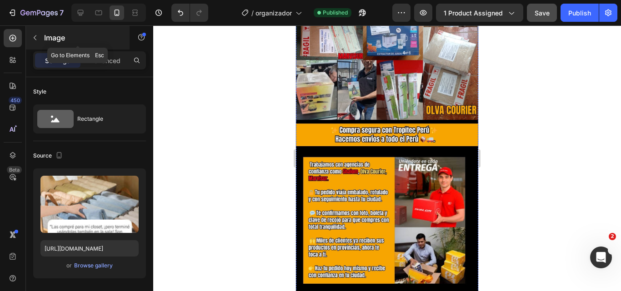
click at [37, 34] on button "button" at bounding box center [35, 37] width 15 height 15
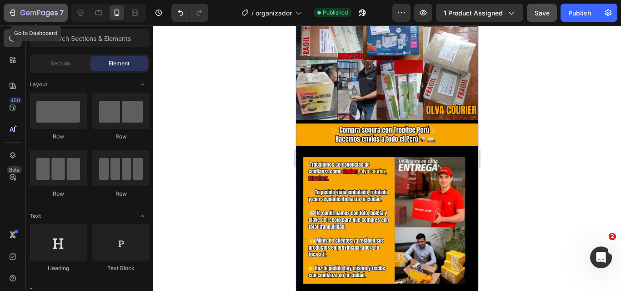
click at [10, 16] on icon "button" at bounding box center [12, 12] width 9 height 9
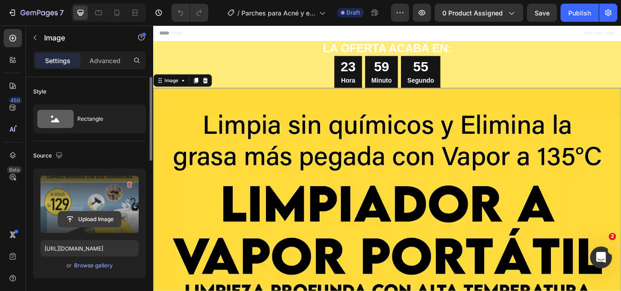
click at [99, 220] on input "file" at bounding box center [89, 219] width 63 height 15
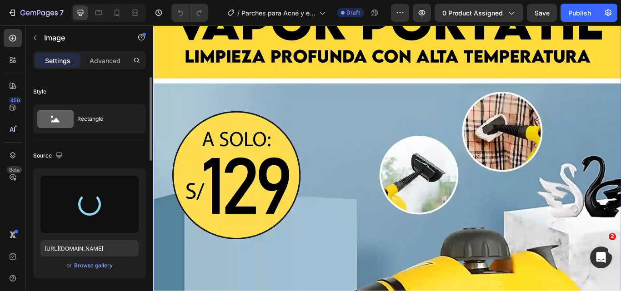
scroll to position [318, 0]
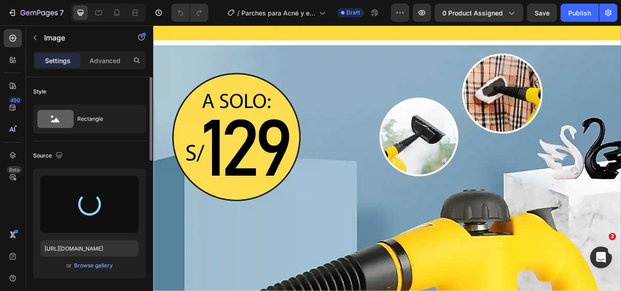
type input "[URL][DOMAIN_NAME]"
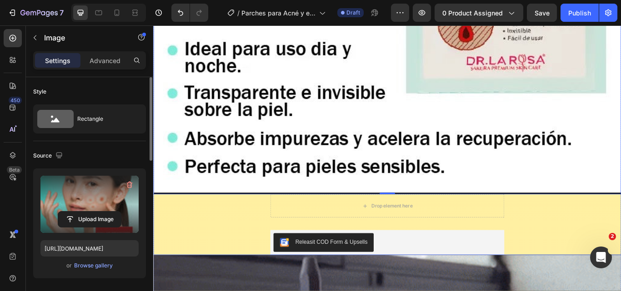
scroll to position [1091, 0]
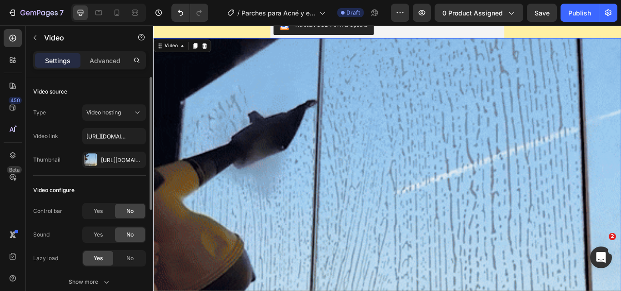
scroll to position [1227, 0]
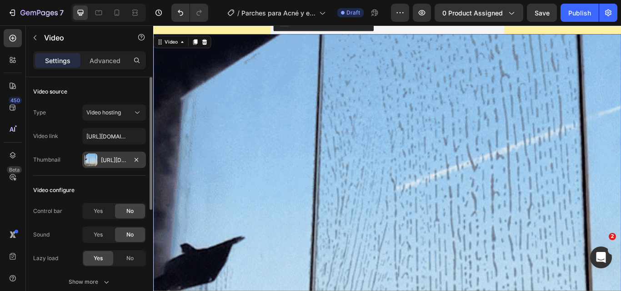
click at [115, 161] on div "[URL][DOMAIN_NAME]" at bounding box center [114, 160] width 26 height 8
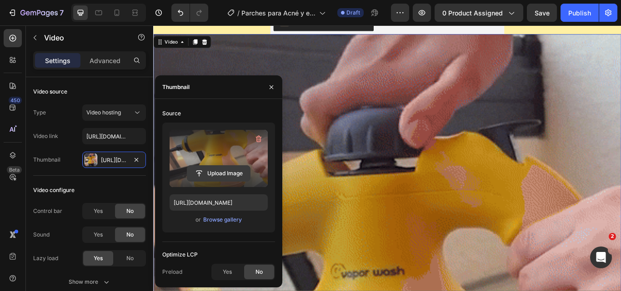
click at [214, 175] on input "file" at bounding box center [218, 173] width 63 height 15
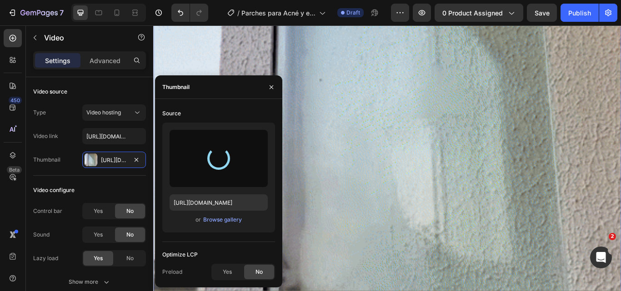
scroll to position [1636, 0]
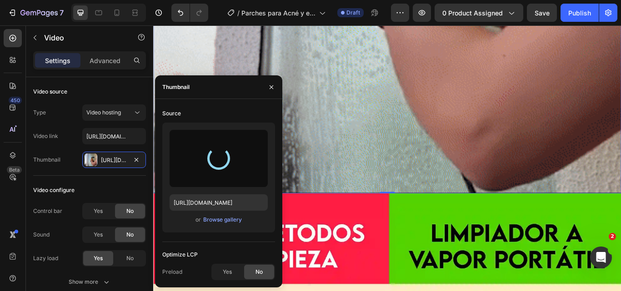
type input "[URL][DOMAIN_NAME]"
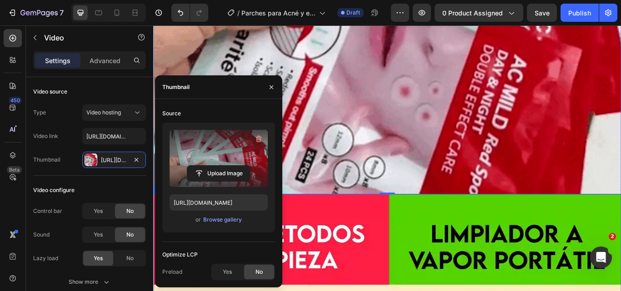
scroll to position [1727, 0]
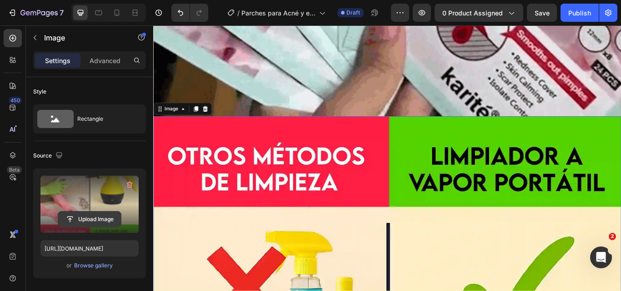
click at [92, 218] on input "file" at bounding box center [89, 219] width 63 height 15
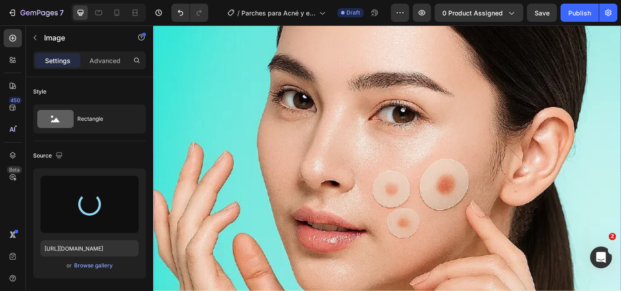
type input "[URL][DOMAIN_NAME]"
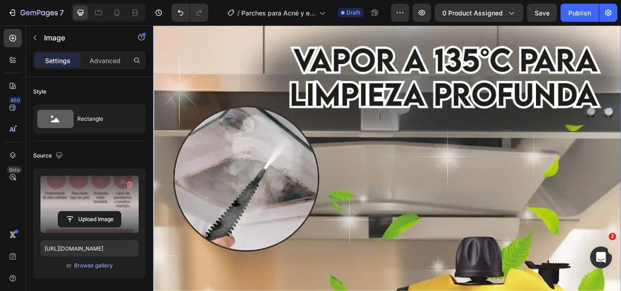
scroll to position [3227, 0]
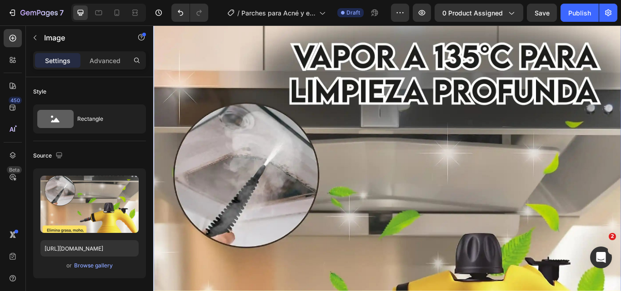
drag, startPoint x: 340, startPoint y: 180, endPoint x: 320, endPoint y: 173, distance: 22.0
click at [340, 179] on img at bounding box center [425, 277] width 545 height 545
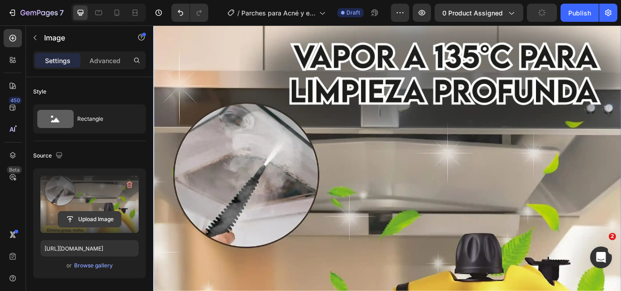
click at [88, 216] on input "file" at bounding box center [89, 219] width 63 height 15
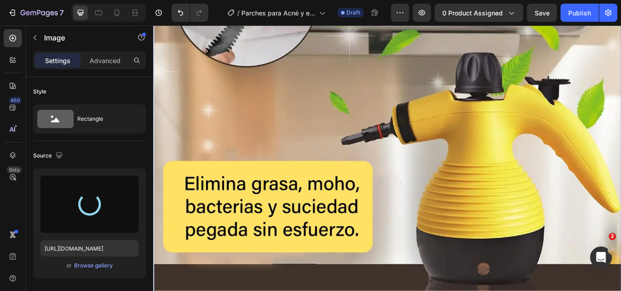
scroll to position [3454, 0]
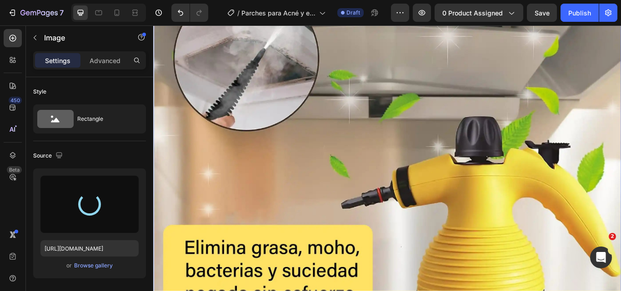
type input "[URL][DOMAIN_NAME]"
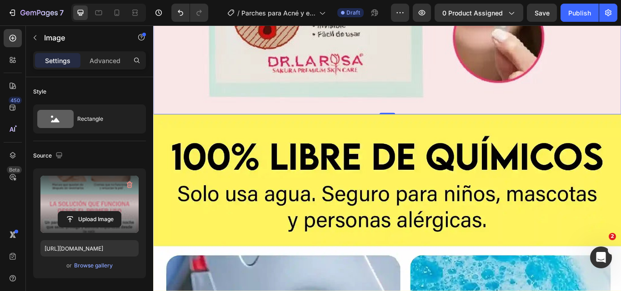
scroll to position [4318, 0]
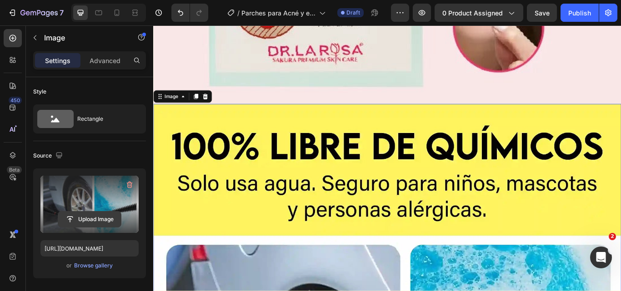
click at [99, 220] on input "file" at bounding box center [89, 219] width 63 height 15
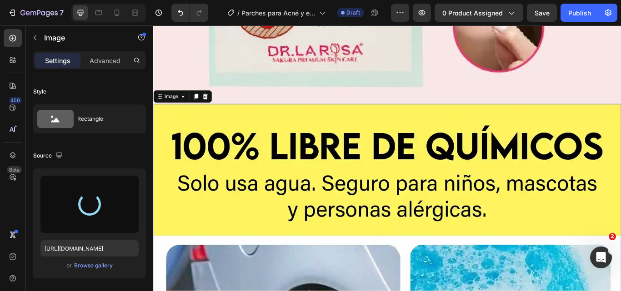
scroll to position [4272, 0]
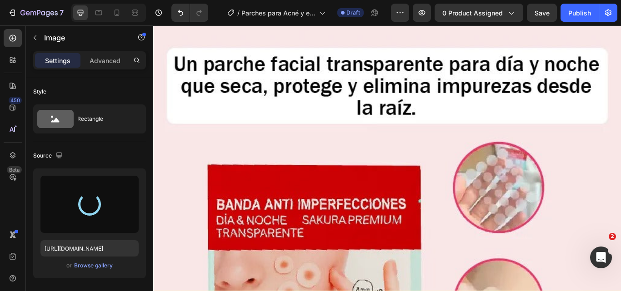
type input "[URL][DOMAIN_NAME]"
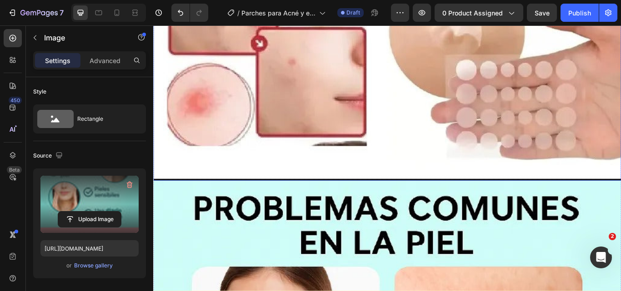
scroll to position [3045, 0]
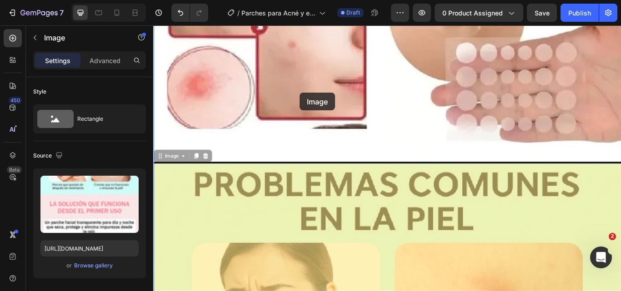
drag, startPoint x: 304, startPoint y: 246, endPoint x: 329, endPoint y: 98, distance: 150.6
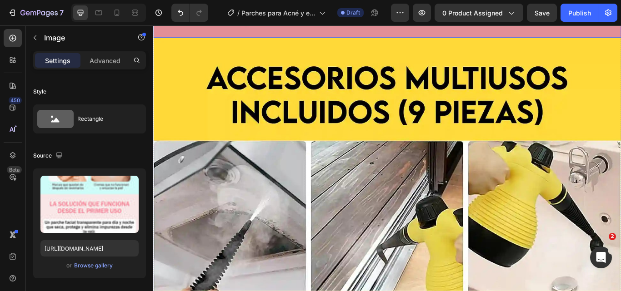
scroll to position [5772, 0]
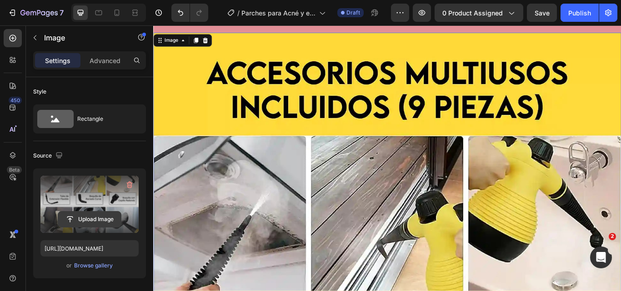
click at [108, 224] on input "file" at bounding box center [89, 219] width 63 height 15
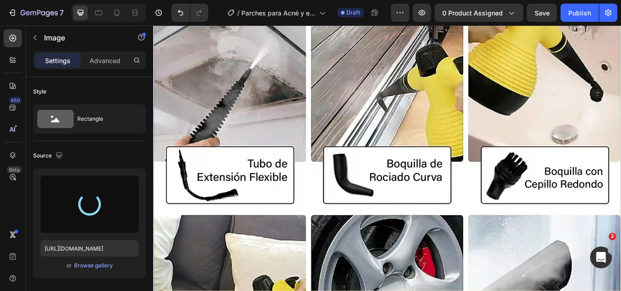
type input "[URL][DOMAIN_NAME]"
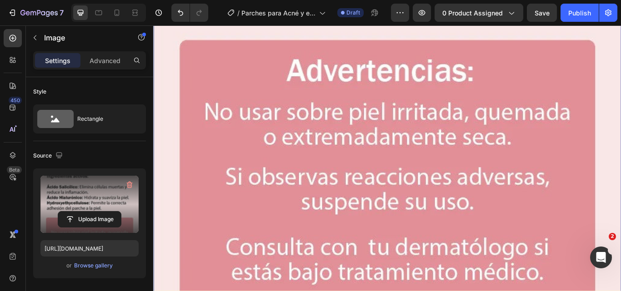
scroll to position [6272, 0]
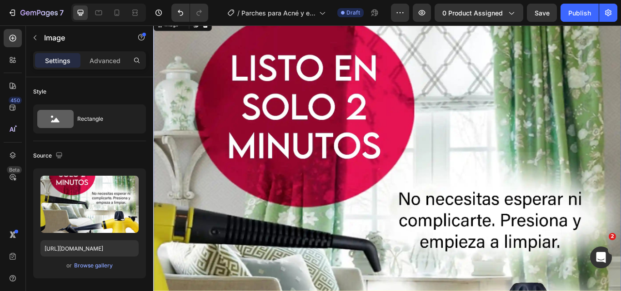
click at [487, 271] on img at bounding box center [425, 288] width 545 height 544
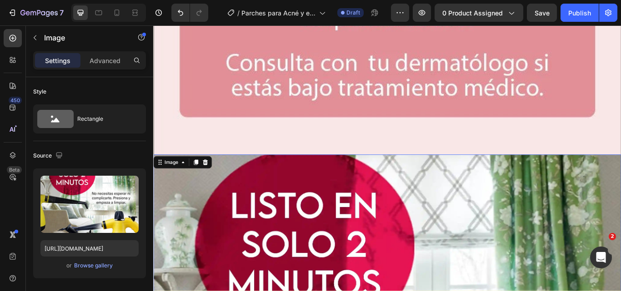
scroll to position [6454, 0]
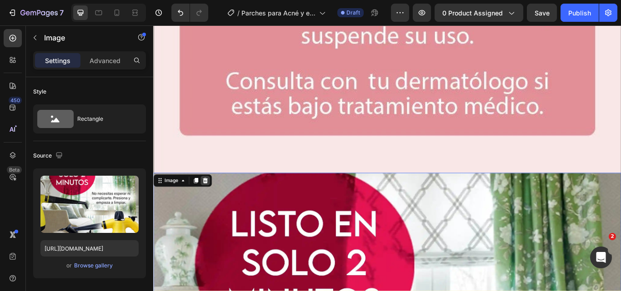
click at [216, 203] on icon at bounding box center [213, 206] width 7 height 7
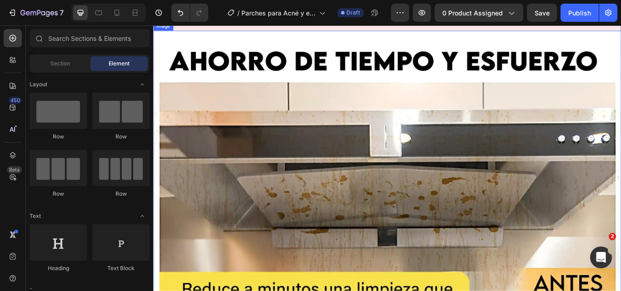
scroll to position [6636, 0]
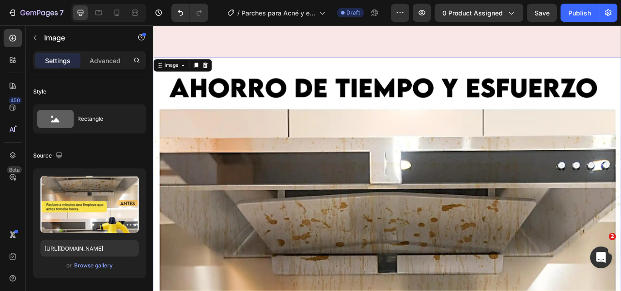
scroll to position [6499, 0]
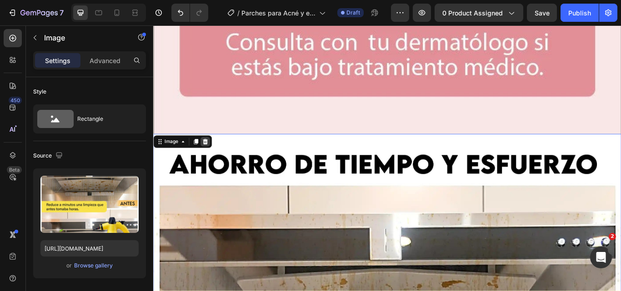
click at [211, 158] on icon at bounding box center [213, 161] width 7 height 7
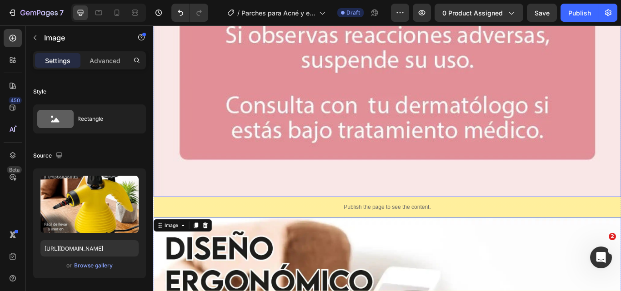
scroll to position [6408, 0]
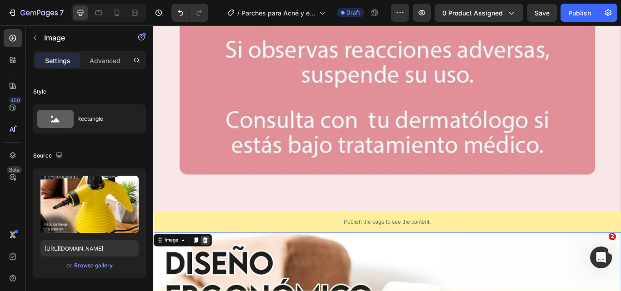
click at [216, 273] on icon at bounding box center [213, 276] width 7 height 7
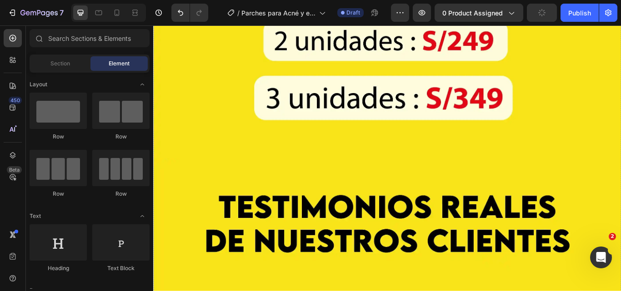
scroll to position [8135, 0]
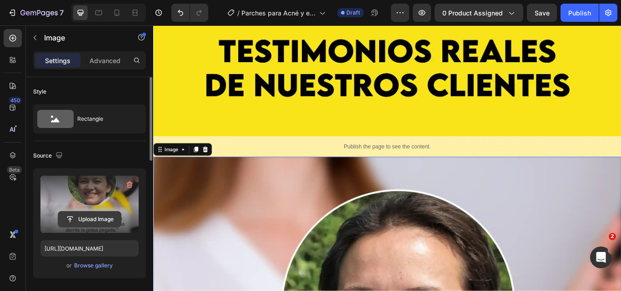
click at [97, 218] on input "file" at bounding box center [89, 219] width 63 height 15
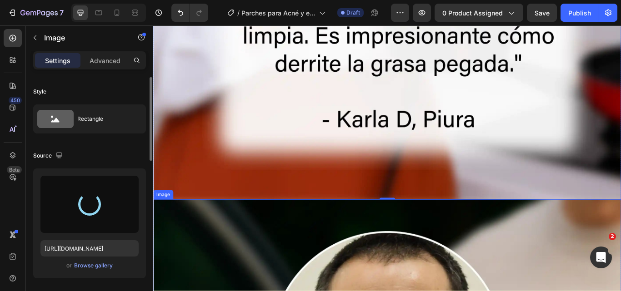
scroll to position [8772, 0]
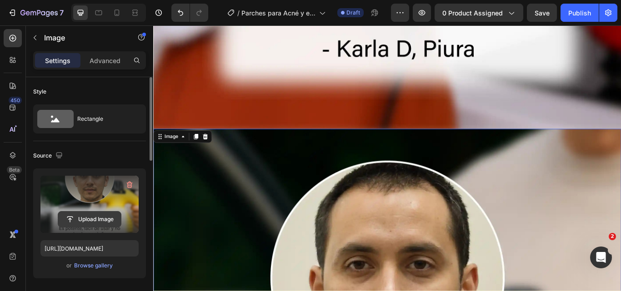
click at [94, 216] on input "file" at bounding box center [89, 219] width 63 height 15
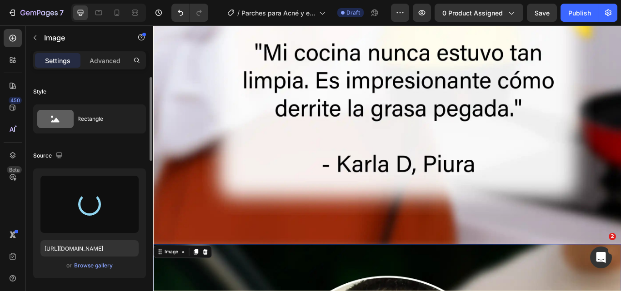
scroll to position [8635, 0]
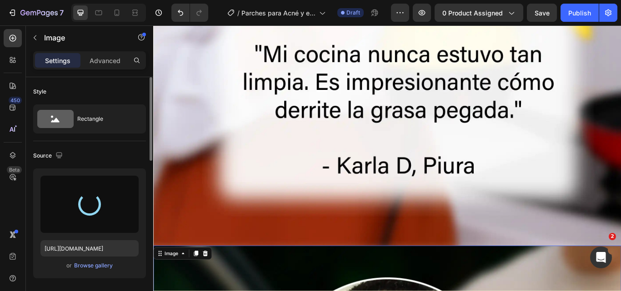
type input "[URL][DOMAIN_NAME]"
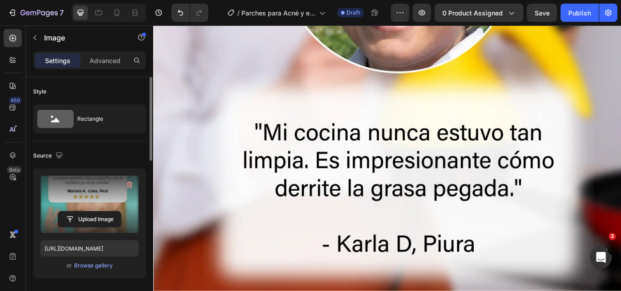
scroll to position [8408, 0]
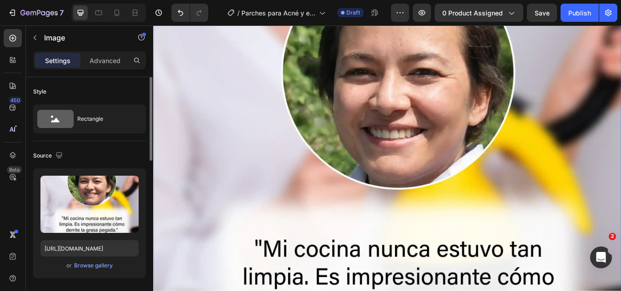
click at [353, 247] on img at bounding box center [425, 208] width 545 height 604
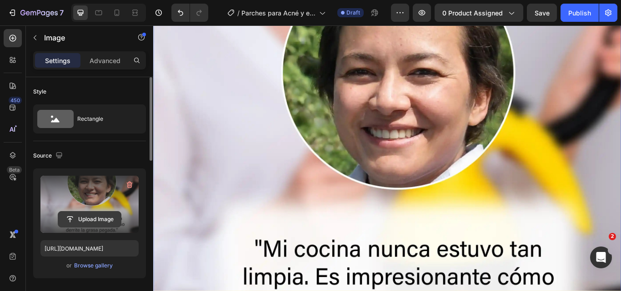
click at [111, 219] on input "file" at bounding box center [89, 219] width 63 height 15
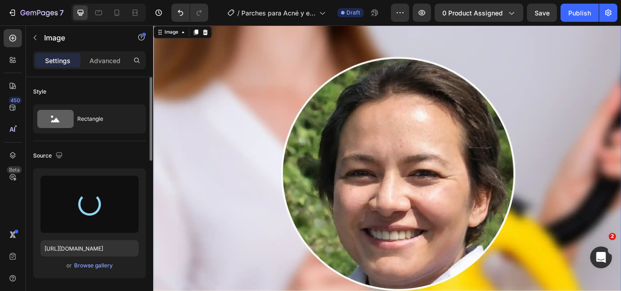
type input "[URL][DOMAIN_NAME]"
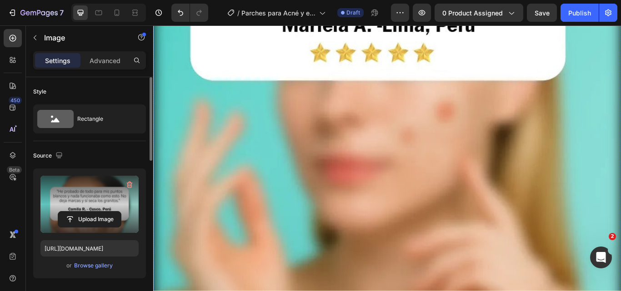
scroll to position [9317, 0]
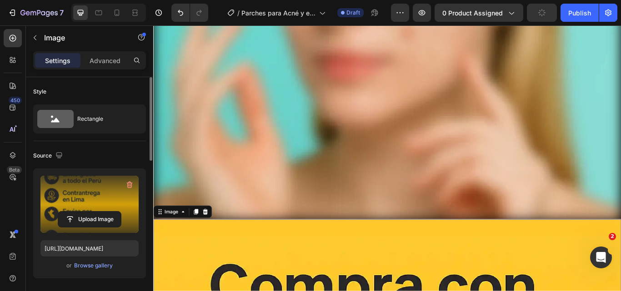
click at [72, 211] on label at bounding box center [89, 204] width 98 height 57
click at [72, 212] on input "file" at bounding box center [89, 219] width 63 height 15
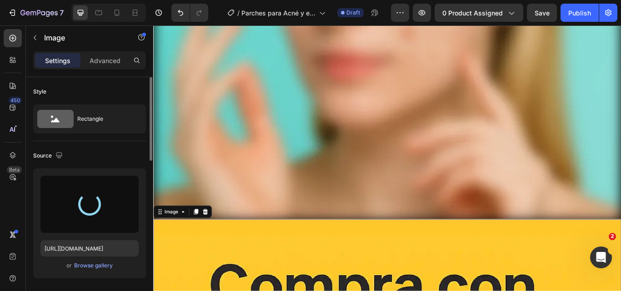
type input "[URL][DOMAIN_NAME]"
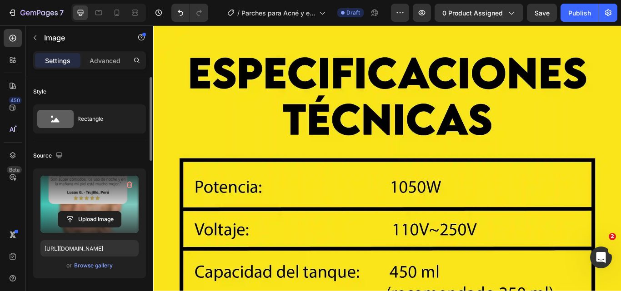
scroll to position [9953, 0]
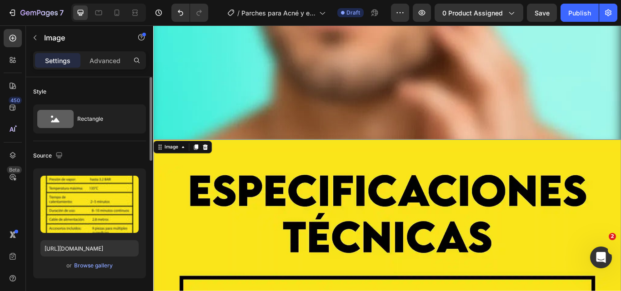
click at [213, 164] on icon at bounding box center [213, 167] width 7 height 7
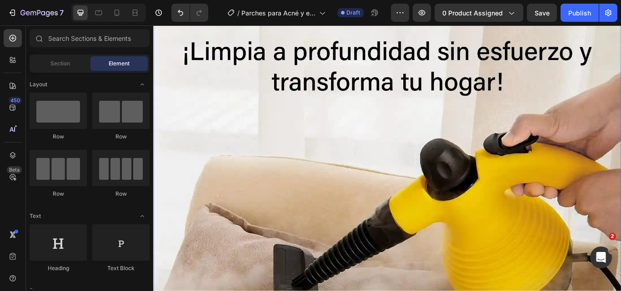
scroll to position [10135, 0]
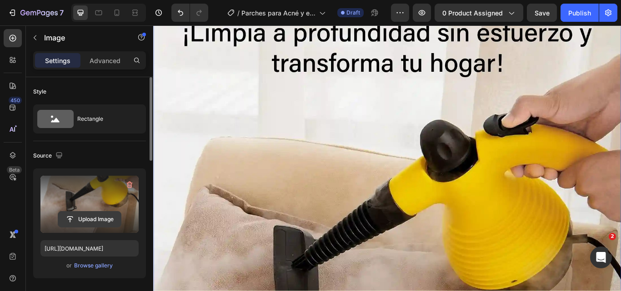
click at [100, 223] on input "file" at bounding box center [89, 219] width 63 height 15
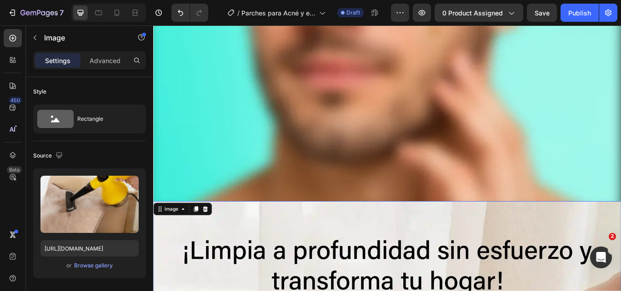
scroll to position [9862, 0]
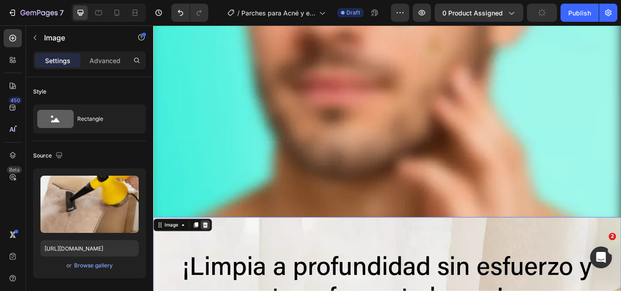
click at [218, 251] on div "Image" at bounding box center [187, 258] width 68 height 15
click at [215, 255] on icon at bounding box center [214, 258] width 6 height 6
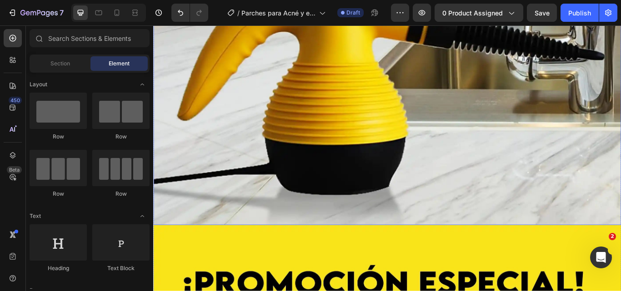
scroll to position [7632, 0]
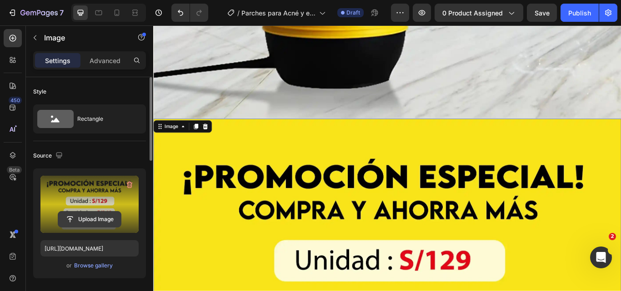
click at [105, 221] on input "file" at bounding box center [89, 219] width 63 height 15
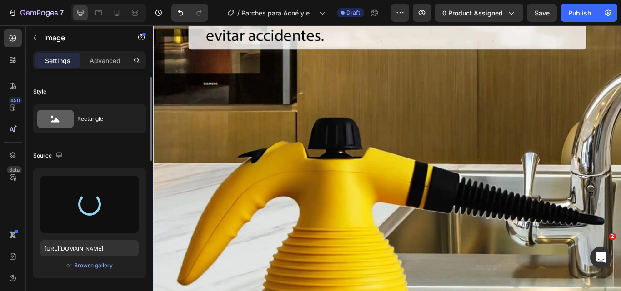
scroll to position [7177, 0]
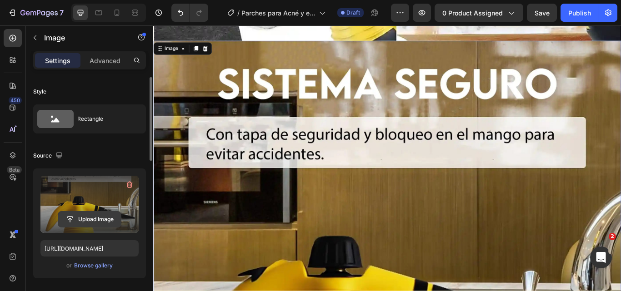
click at [70, 218] on input "file" at bounding box center [89, 219] width 63 height 15
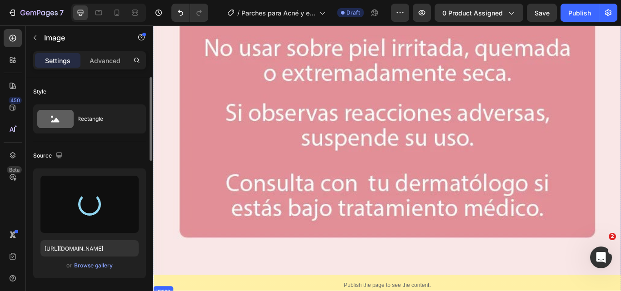
scroll to position [6314, 0]
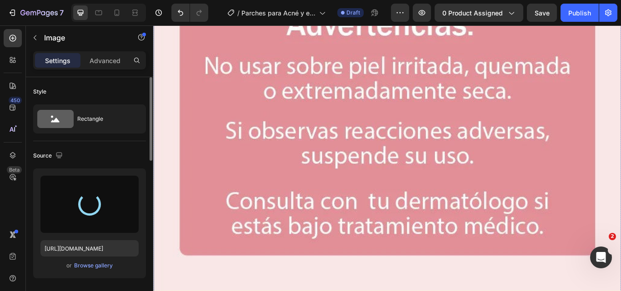
type input "[URL][DOMAIN_NAME]"
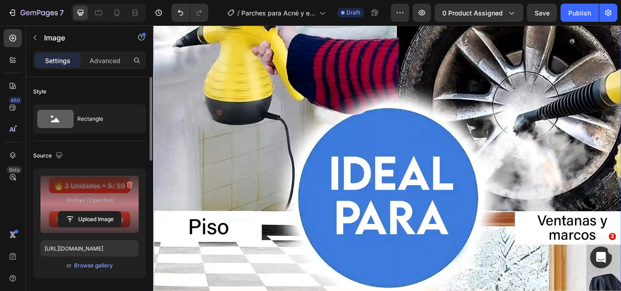
scroll to position [6723, 0]
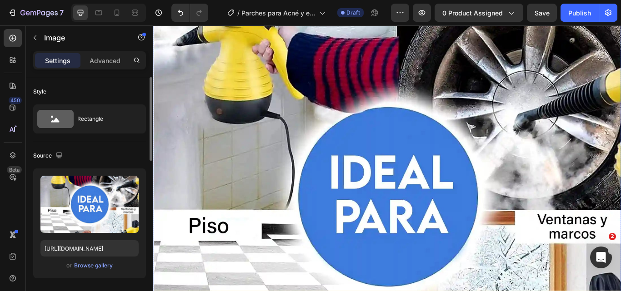
click at [366, 278] on img at bounding box center [425, 225] width 545 height 545
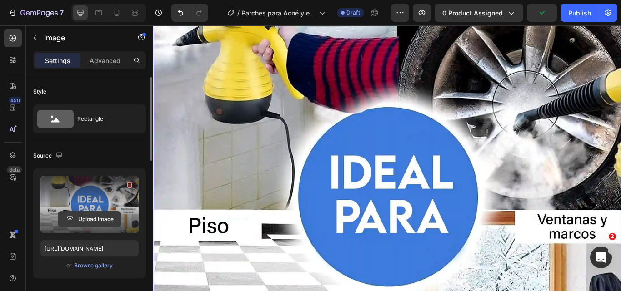
click at [97, 218] on input "file" at bounding box center [89, 219] width 63 height 15
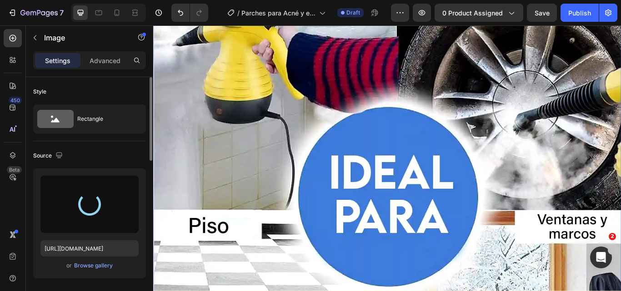
type input "[URL][DOMAIN_NAME]"
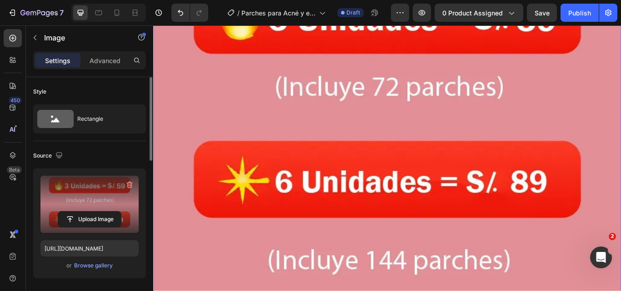
scroll to position [7495, 0]
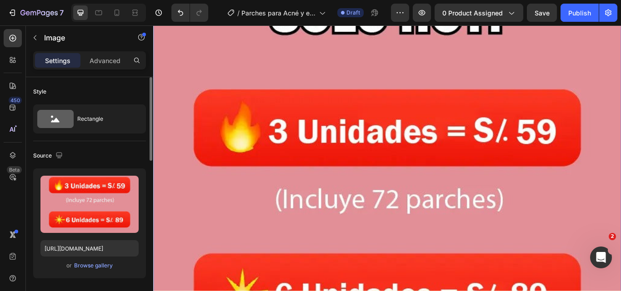
click at [426, 249] on img at bounding box center [425, 252] width 545 height 714
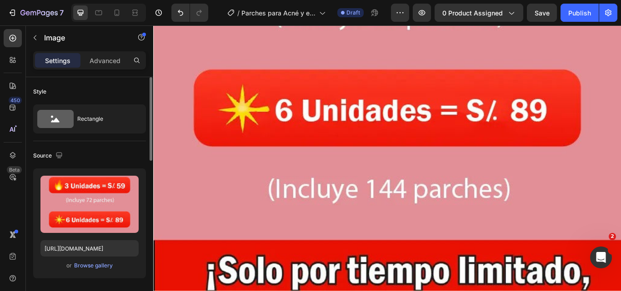
scroll to position [6768, 0]
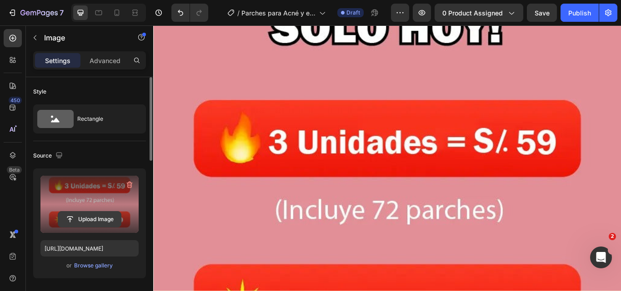
click at [82, 220] on input "file" at bounding box center [89, 219] width 63 height 15
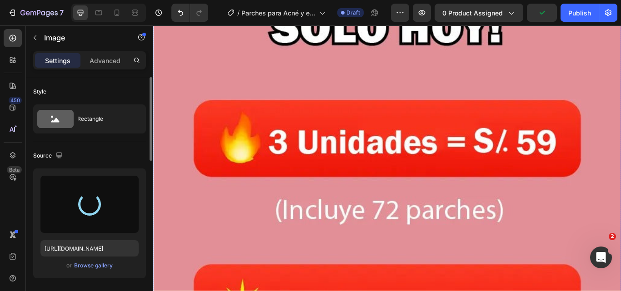
type input "[URL][DOMAIN_NAME]"
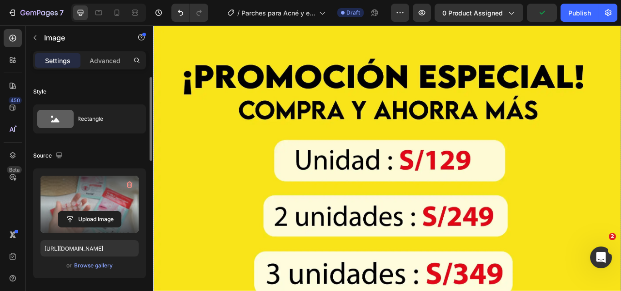
scroll to position [8223, 0]
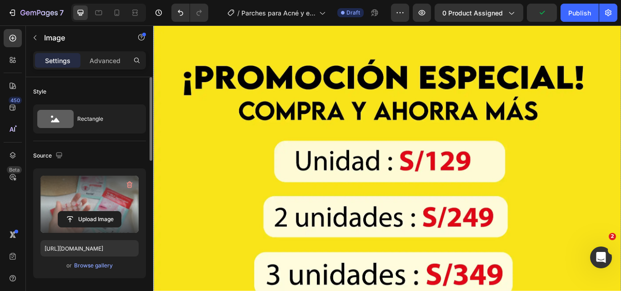
click at [381, 190] on img at bounding box center [425, 202] width 545 height 367
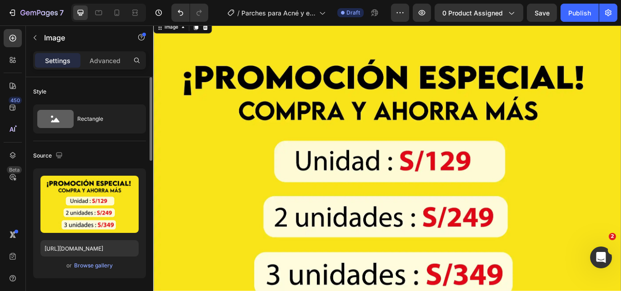
scroll to position [8041, 0]
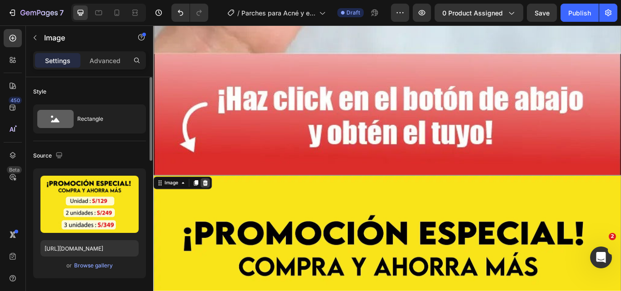
click at [215, 206] on icon at bounding box center [213, 209] width 7 height 7
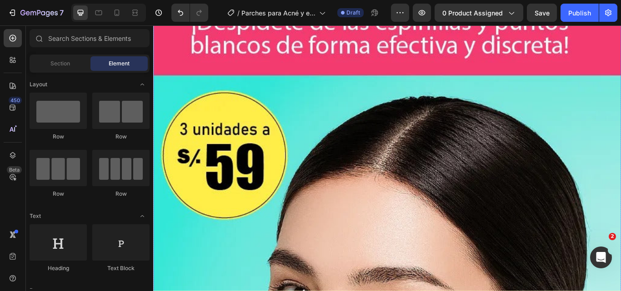
scroll to position [178, 0]
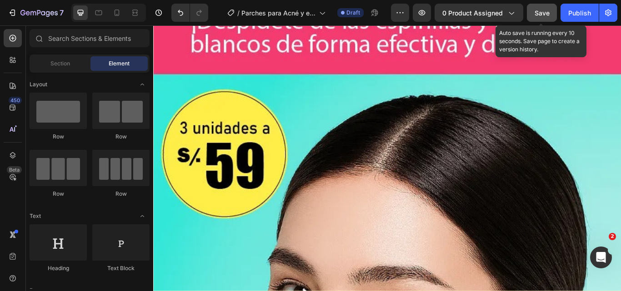
click at [548, 15] on span "Save" at bounding box center [541, 13] width 15 height 8
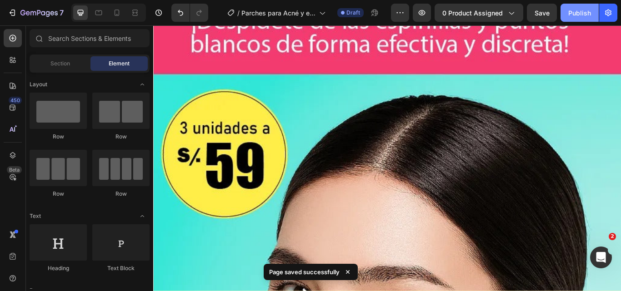
click at [585, 17] on div "Publish" at bounding box center [579, 13] width 23 height 10
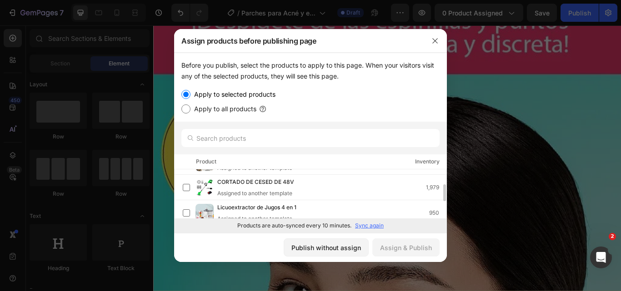
scroll to position [102, 0]
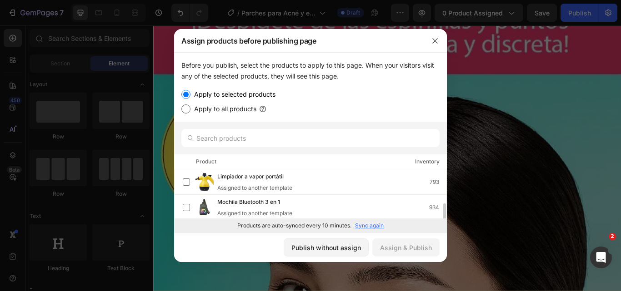
click at [360, 229] on p "Sync again" at bounding box center [369, 226] width 29 height 8
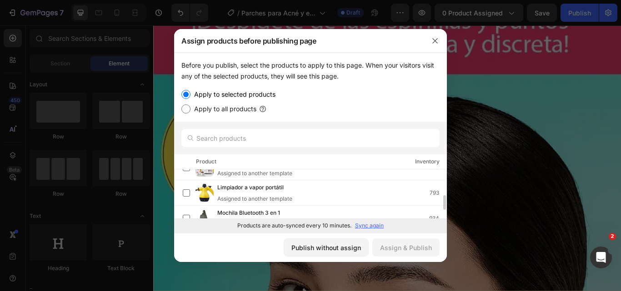
scroll to position [127, 0]
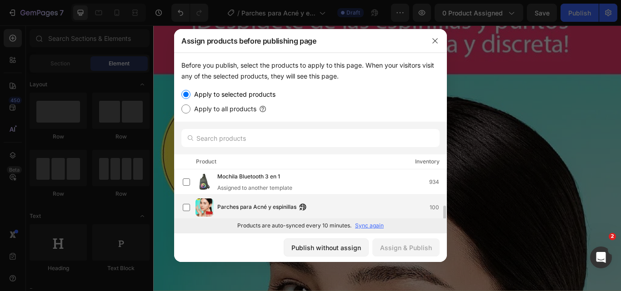
click at [237, 202] on div "Parches para Acné y espinillas 100" at bounding box center [315, 208] width 264 height 18
click at [416, 245] on div "Assign & Publish" at bounding box center [406, 248] width 52 height 10
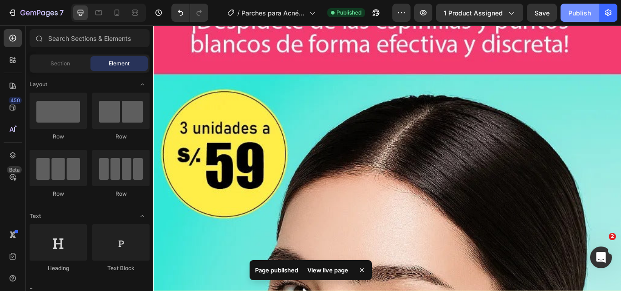
click at [576, 9] on div "Publish" at bounding box center [579, 13] width 23 height 10
click at [114, 10] on icon at bounding box center [116, 12] width 9 height 9
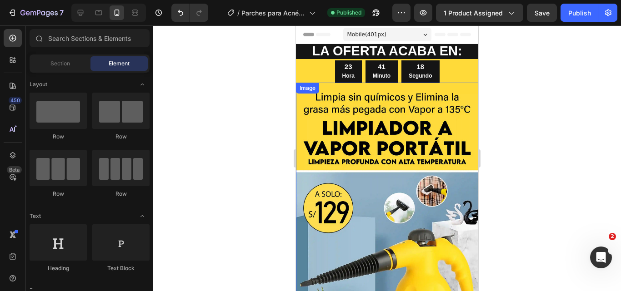
click at [349, 188] on img at bounding box center [387, 213] width 182 height 260
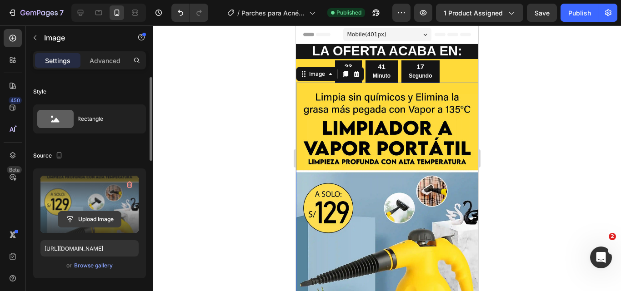
click at [79, 224] on input "file" at bounding box center [89, 219] width 63 height 15
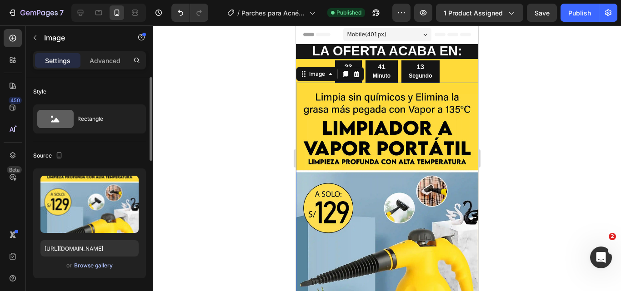
click at [90, 269] on div "Browse gallery" at bounding box center [93, 266] width 39 height 8
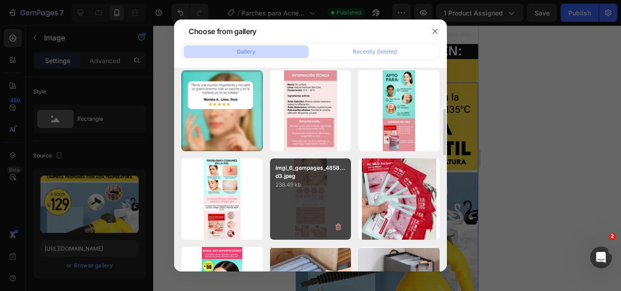
scroll to position [227, 0]
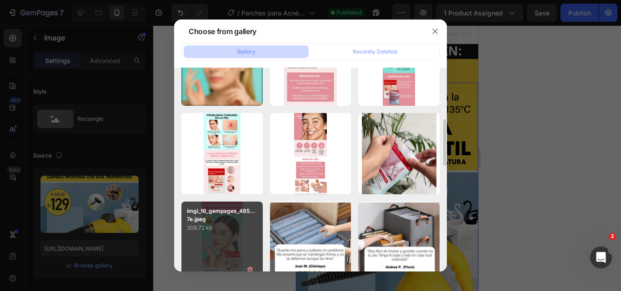
click at [221, 225] on p "308.72 kb" at bounding box center [222, 228] width 70 height 9
type input "[URL][DOMAIN_NAME]"
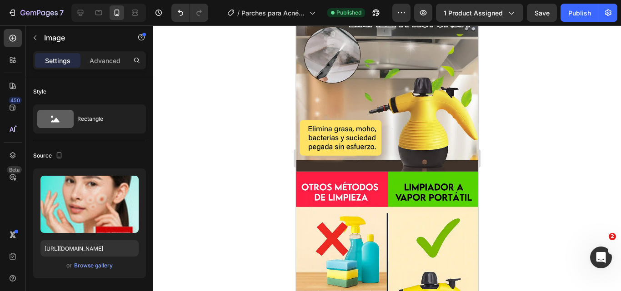
scroll to position [727, 0]
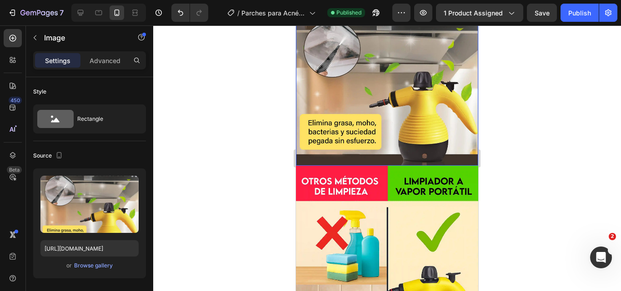
click at [320, 137] on img at bounding box center [387, 75] width 182 height 182
click at [320, 115] on img at bounding box center [387, 75] width 182 height 182
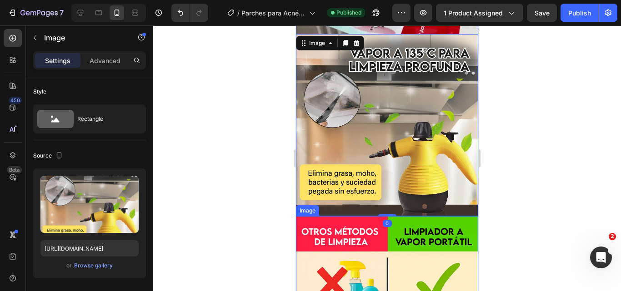
scroll to position [545, 0]
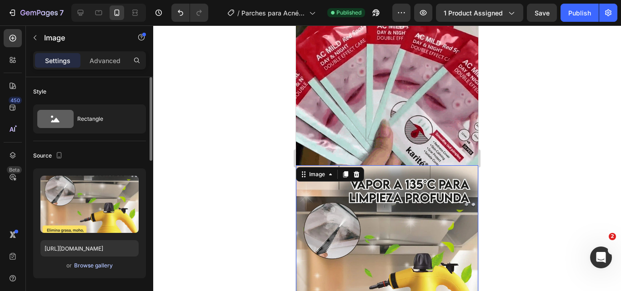
click at [100, 266] on div "Browse gallery" at bounding box center [93, 266] width 39 height 8
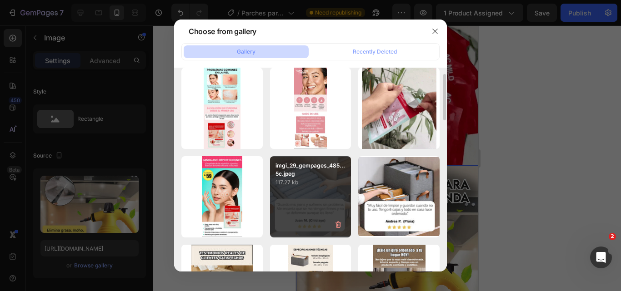
scroll to position [227, 0]
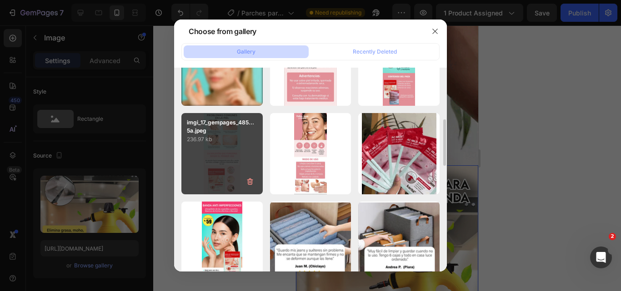
click at [213, 163] on div "imgi_17_gempages_485...5a.jpeg 236.97 kb" at bounding box center [221, 153] width 81 height 81
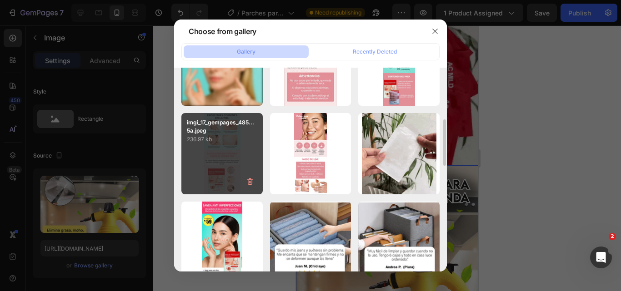
type input "[URL][DOMAIN_NAME]"
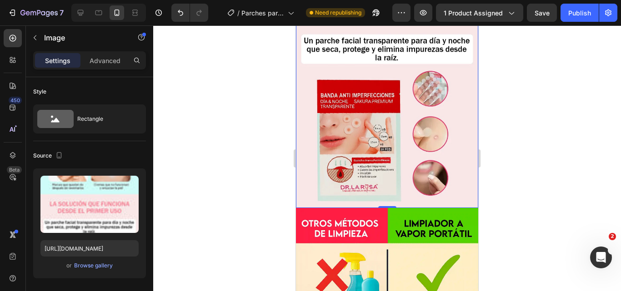
scroll to position [1000, 0]
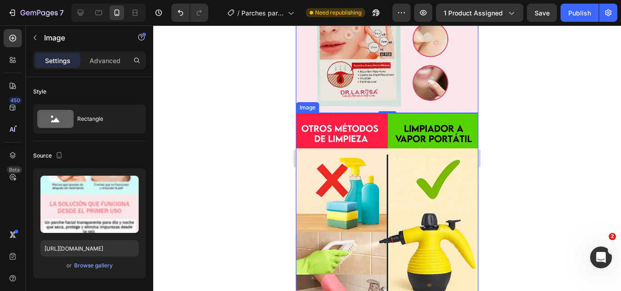
click at [310, 192] on img at bounding box center [387, 292] width 182 height 359
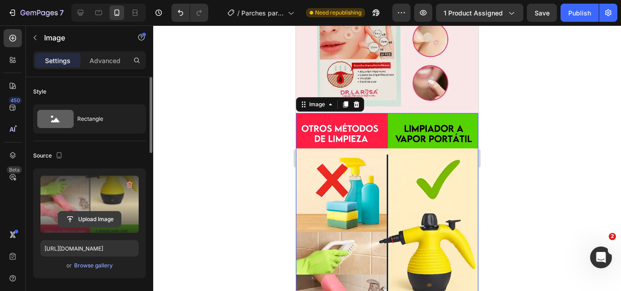
click at [93, 218] on input "file" at bounding box center [89, 219] width 63 height 15
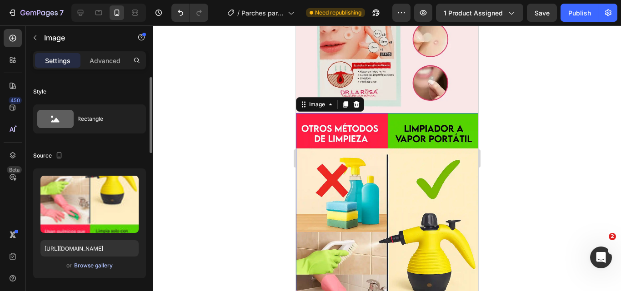
click at [100, 269] on div "Browse gallery" at bounding box center [93, 266] width 39 height 8
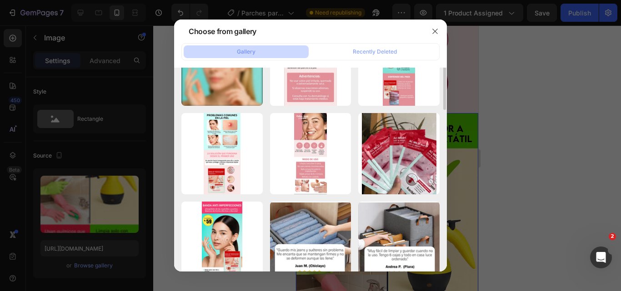
scroll to position [182, 0]
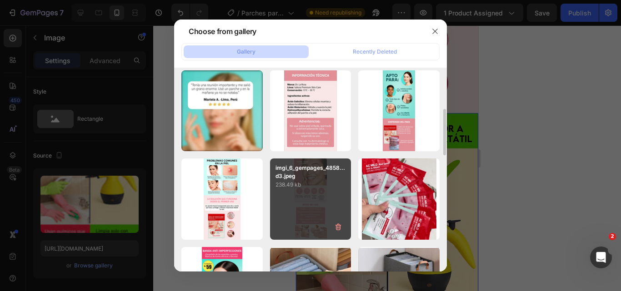
click at [308, 215] on div "imgi_6_gempages_4858...d3.jpeg 238.49 kb" at bounding box center [310, 199] width 81 height 81
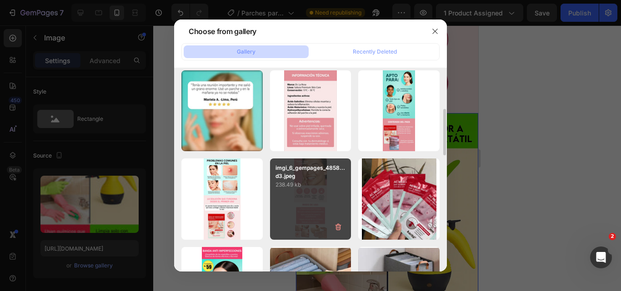
type input "[URL][DOMAIN_NAME]"
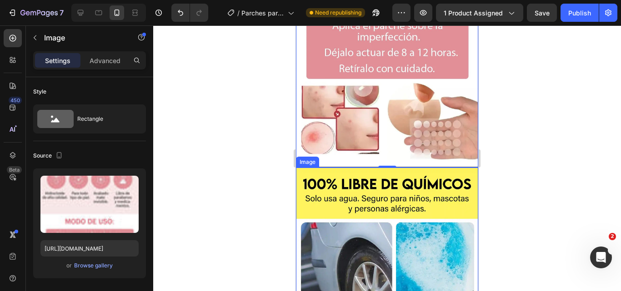
scroll to position [1454, 0]
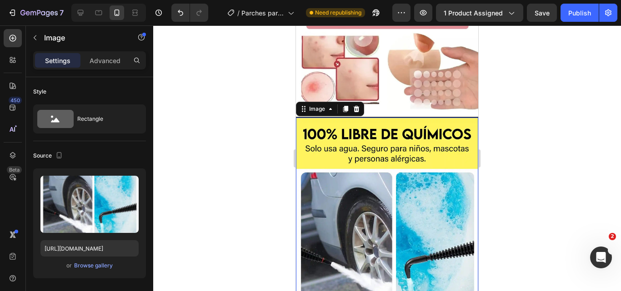
click at [375, 232] on img at bounding box center [387, 244] width 182 height 252
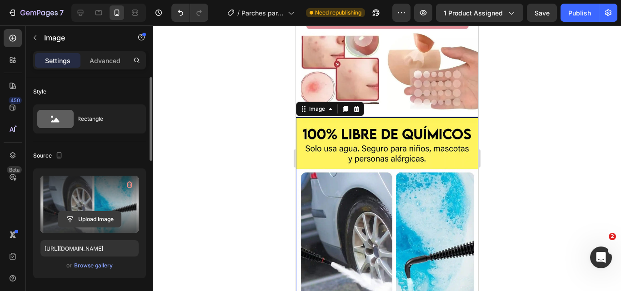
click at [101, 220] on input "file" at bounding box center [89, 219] width 63 height 15
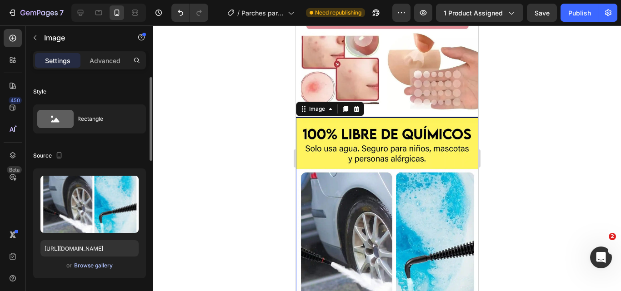
click at [85, 268] on div "Browse gallery" at bounding box center [93, 266] width 39 height 8
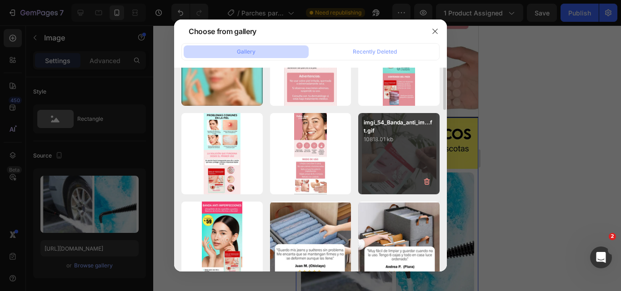
scroll to position [182, 0]
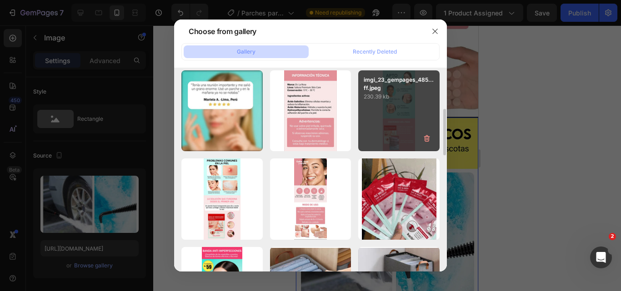
click at [390, 142] on div "imgi_23_gempages_485...ff.jpeg 230.39 kb" at bounding box center [398, 110] width 81 height 81
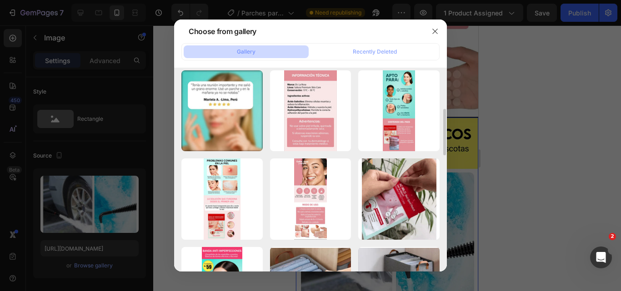
type input "[URL][DOMAIN_NAME]"
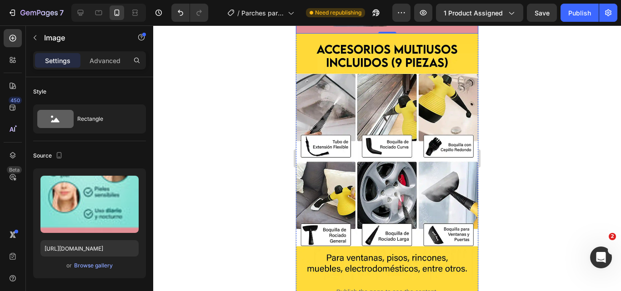
scroll to position [2000, 0]
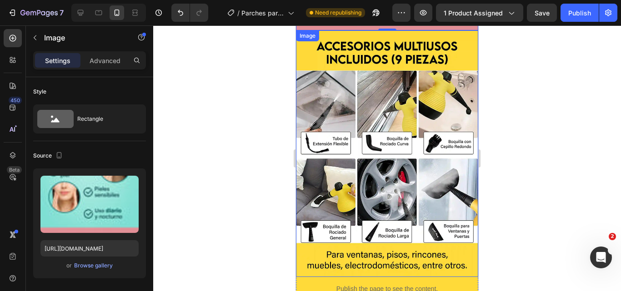
click at [350, 136] on img at bounding box center [387, 153] width 182 height 247
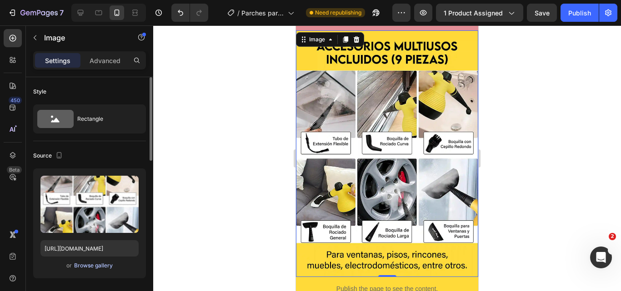
click at [105, 265] on div "Browse gallery" at bounding box center [93, 266] width 39 height 8
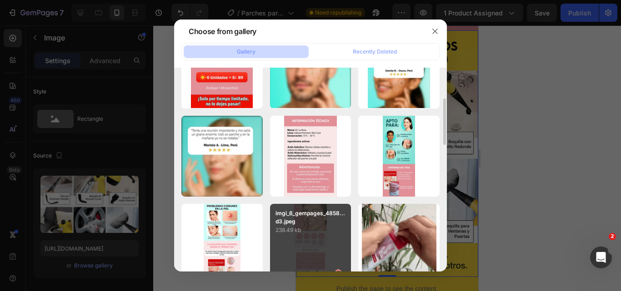
scroll to position [91, 0]
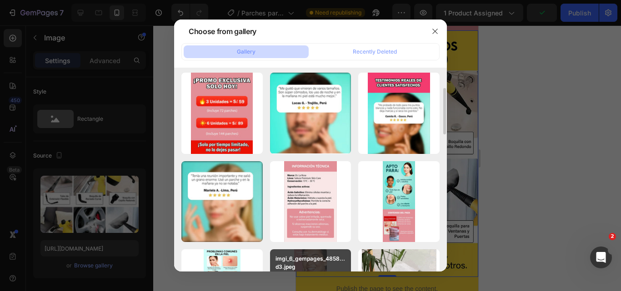
click at [0, 0] on div "imgi_34_gempages_485...58.jpeg 146.50 kb" at bounding box center [0, 0] width 0 height 0
type input "[URL][DOMAIN_NAME]"
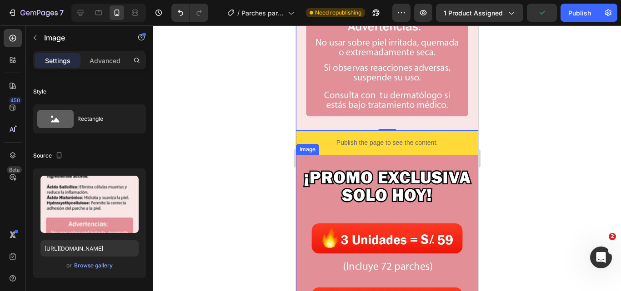
scroll to position [2216, 0]
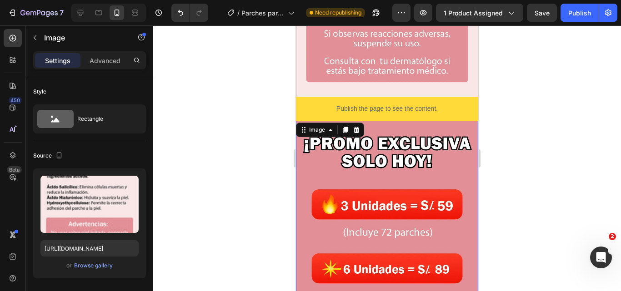
click at [315, 213] on img at bounding box center [387, 240] width 182 height 239
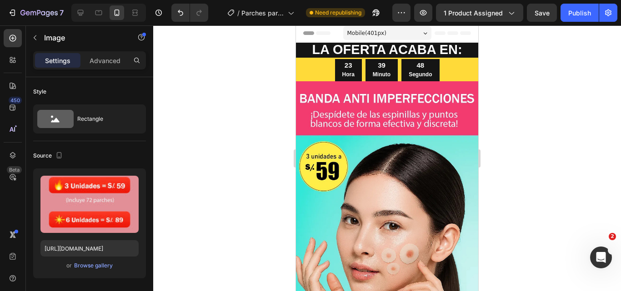
scroll to position [0, 0]
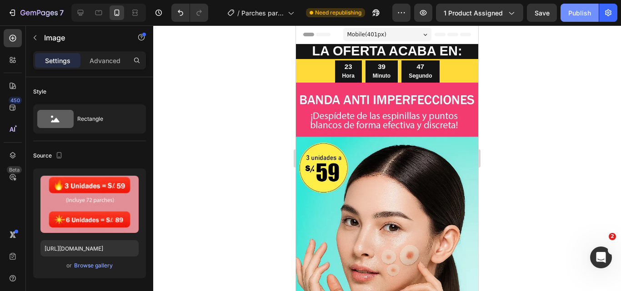
click at [575, 6] on button "Publish" at bounding box center [579, 13] width 38 height 18
